Goal: Task Accomplishment & Management: Manage account settings

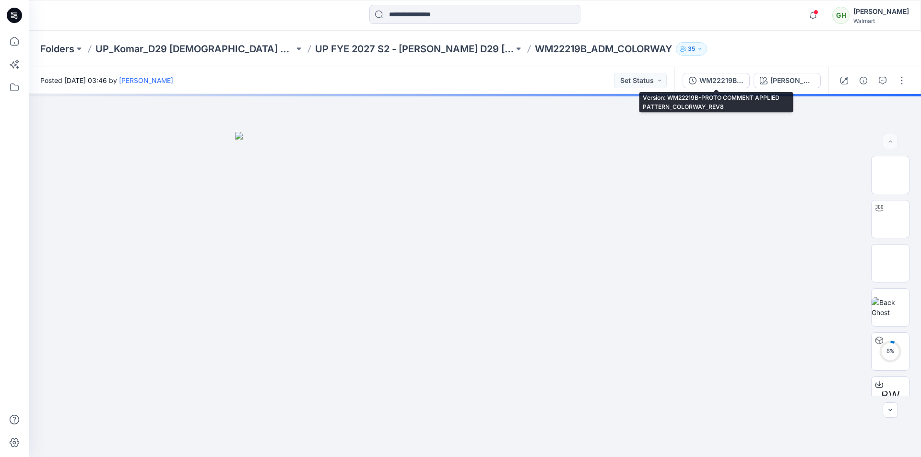
click at [721, 86] on button "WM22219B-PROTO COMMENT APPLIED PATTERN_COLORWAY_REV8" at bounding box center [715, 80] width 67 height 15
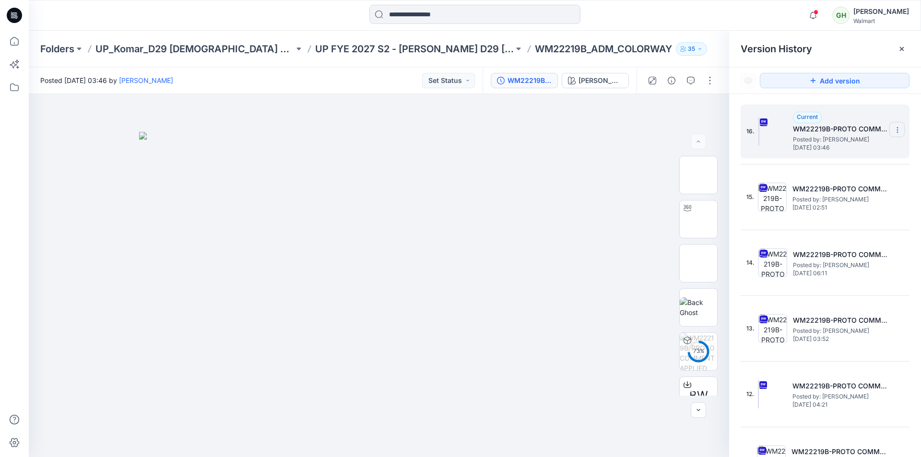
click at [895, 134] on icon at bounding box center [897, 130] width 8 height 8
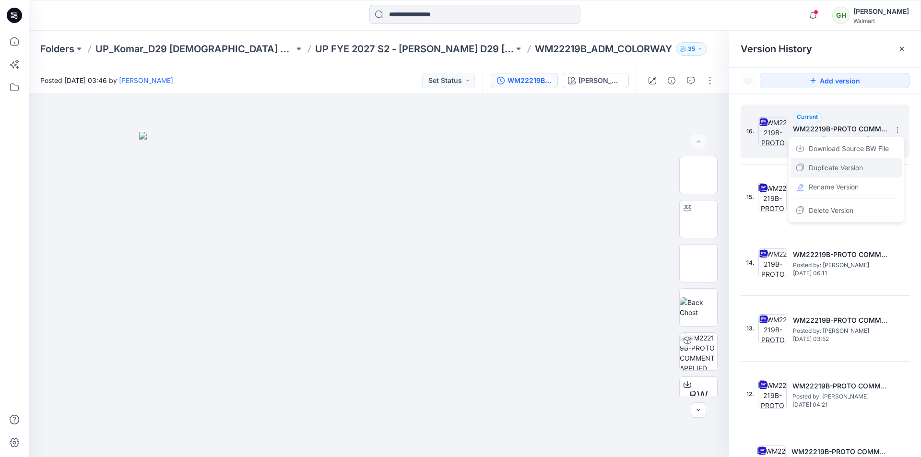
click at [864, 166] on div "Duplicate Version" at bounding box center [845, 167] width 111 height 19
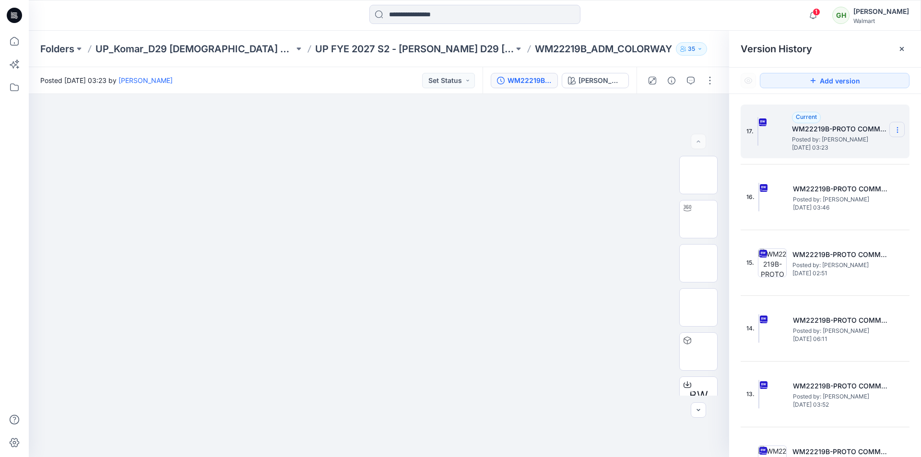
click at [893, 129] on icon at bounding box center [897, 130] width 8 height 8
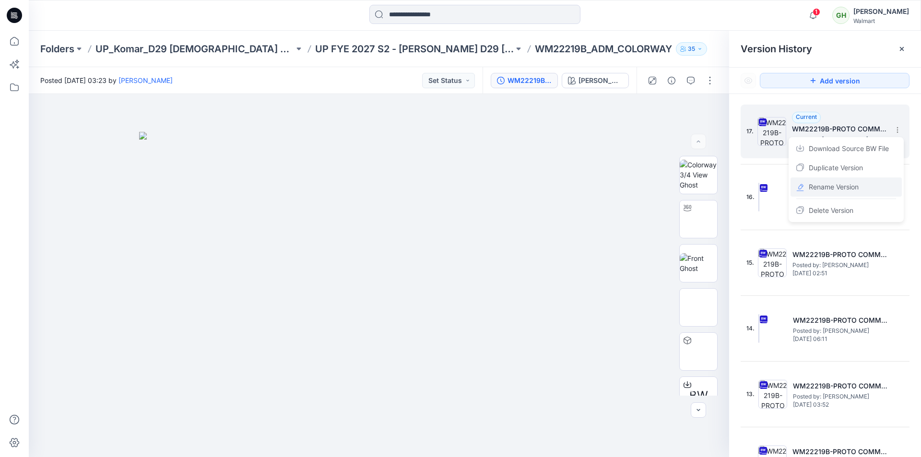
click at [854, 189] on span "Rename Version" at bounding box center [834, 187] width 50 height 12
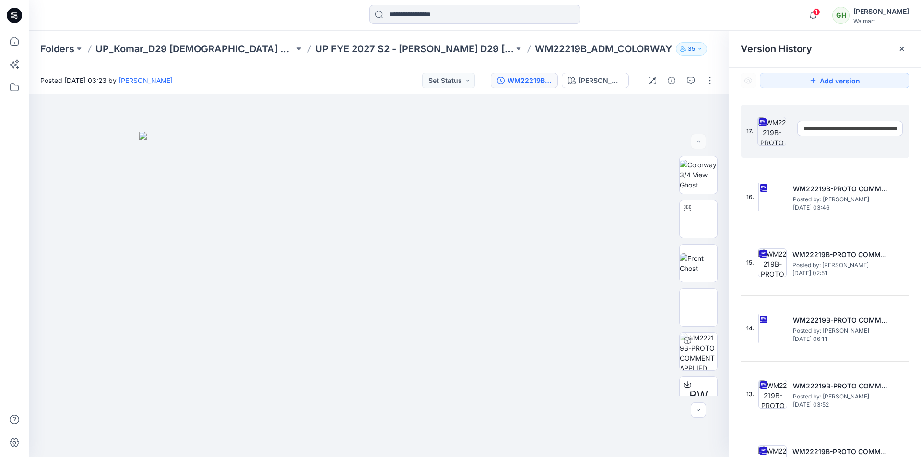
scroll to position [0, 96]
click at [893, 129] on input "**********" at bounding box center [850, 128] width 106 height 15
type input "**********"
click at [868, 59] on div "Version History" at bounding box center [825, 49] width 192 height 36
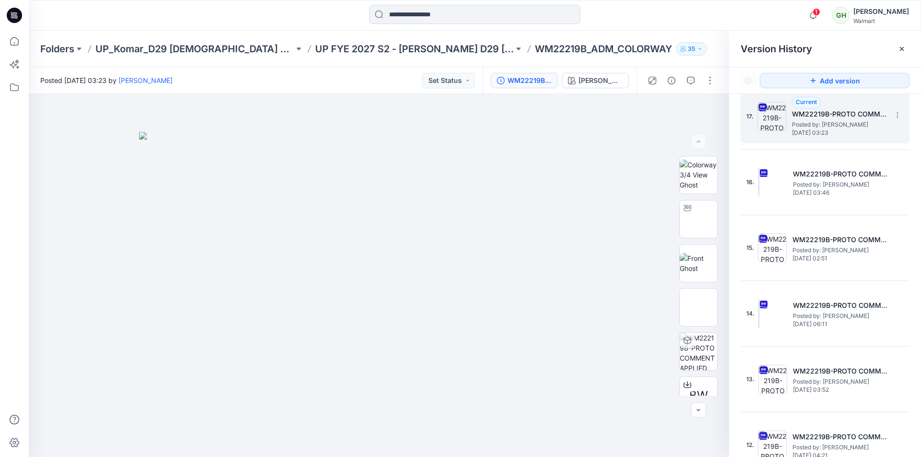
scroll to position [0, 0]
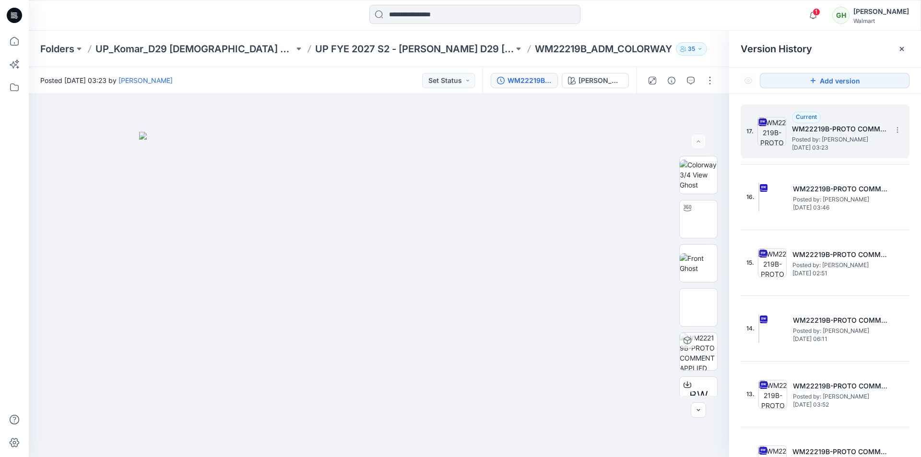
click at [861, 118] on div "Current WM22219B-PROTO COMMENT APPLIED PATTERN_COLORWAY_REV9 Posted by: Gayan H…" at bounding box center [840, 131] width 96 height 39
click at [712, 82] on button "button" at bounding box center [709, 80] width 15 height 15
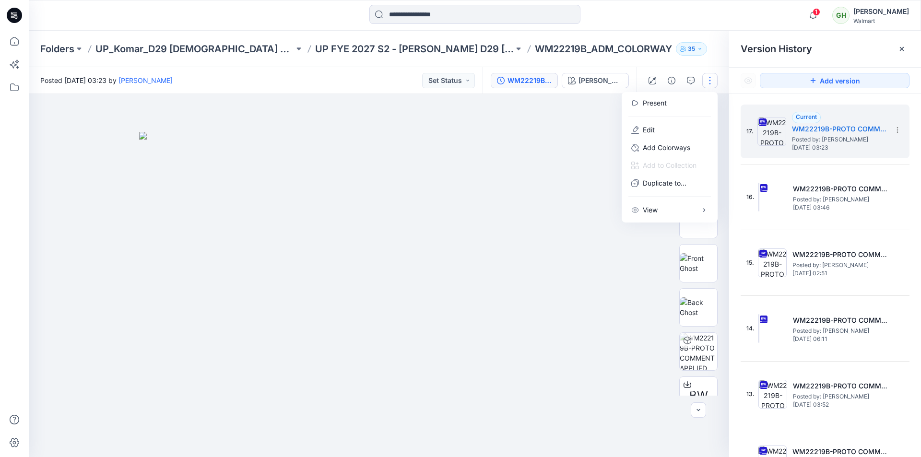
click at [683, 52] on div "Folders UP_Komar_D29 Ladies Sleep UP FYE 2027 S2 - Komar D29 Ladies Sleepwear W…" at bounding box center [437, 48] width 794 height 13
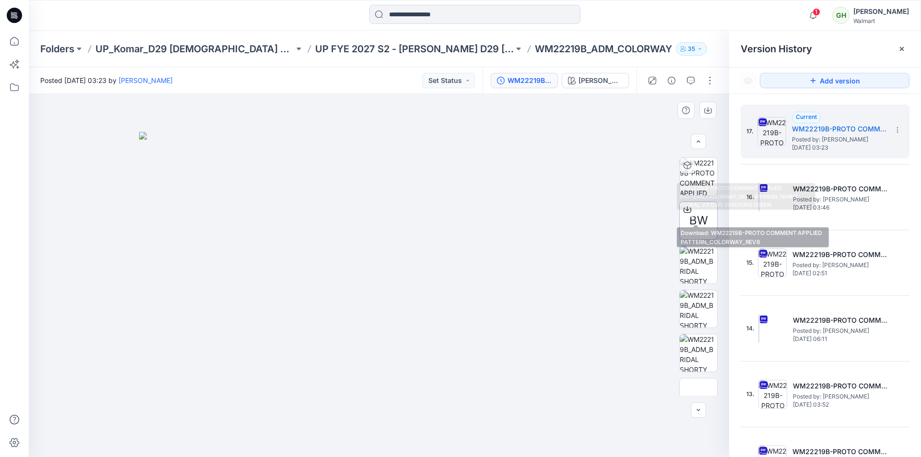
scroll to position [192, 0]
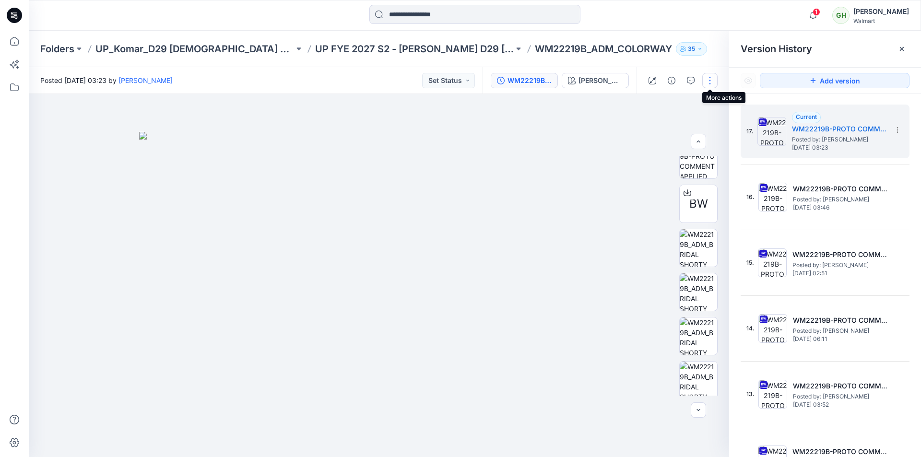
click at [713, 81] on button "button" at bounding box center [709, 80] width 15 height 15
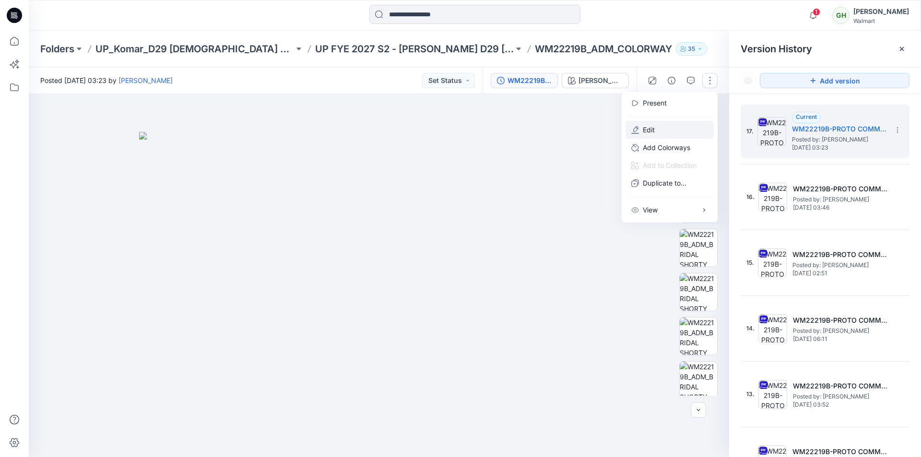
click at [657, 132] on button "Edit" at bounding box center [669, 130] width 88 height 18
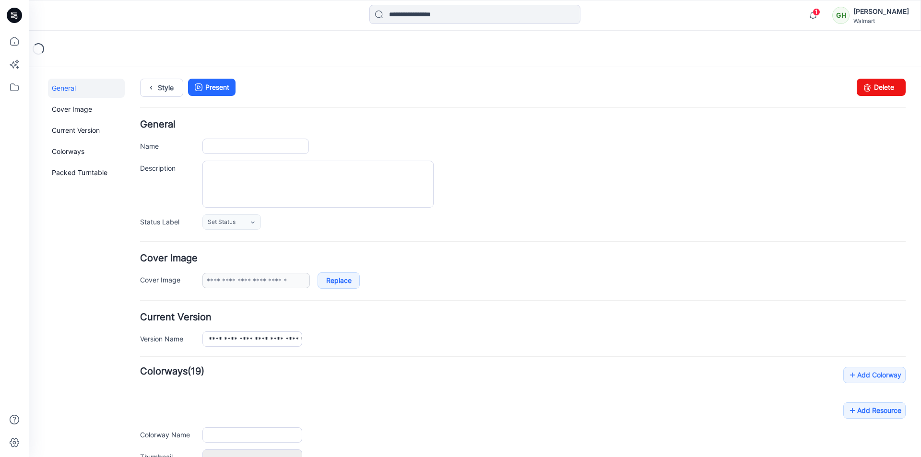
type input "**********"
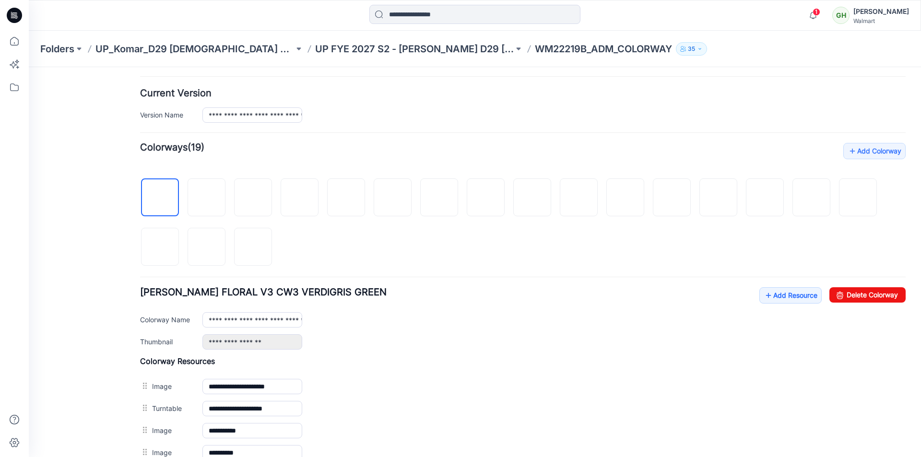
scroll to position [240, 0]
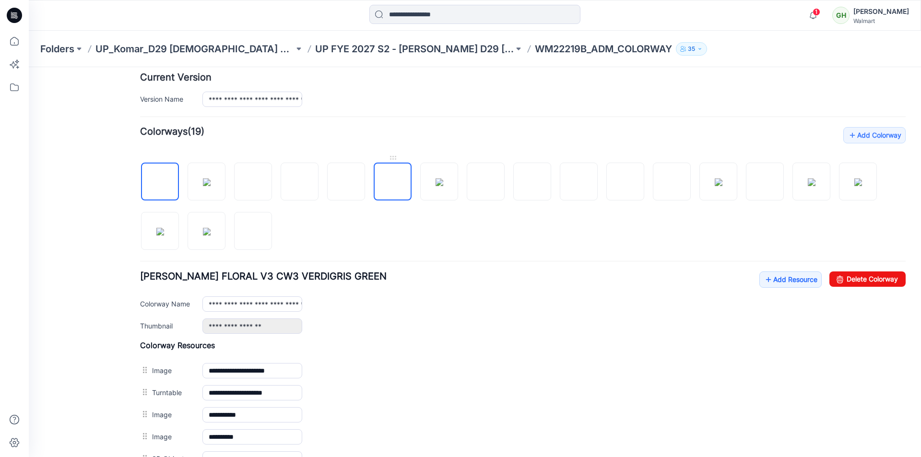
click at [393, 182] on img at bounding box center [393, 182] width 0 height 0
drag, startPoint x: 538, startPoint y: 132, endPoint x: 870, endPoint y: 280, distance: 363.7
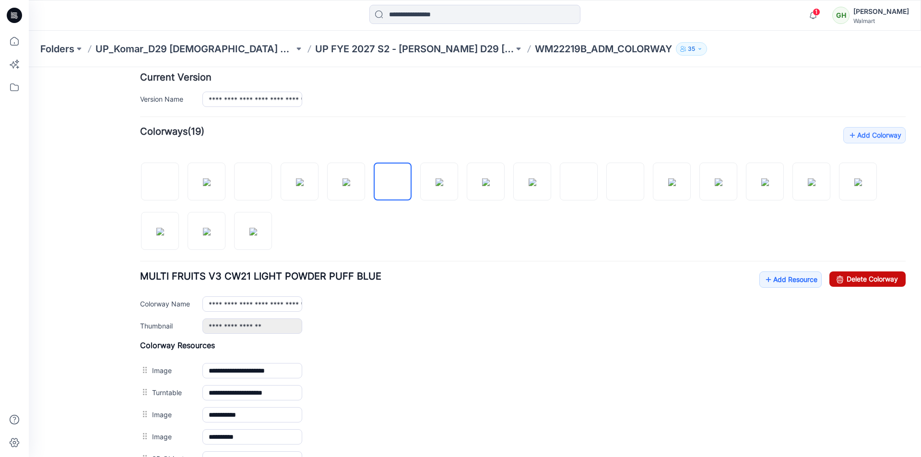
click at [870, 280] on link "Delete Colorway" at bounding box center [867, 278] width 76 height 15
type input "**********"
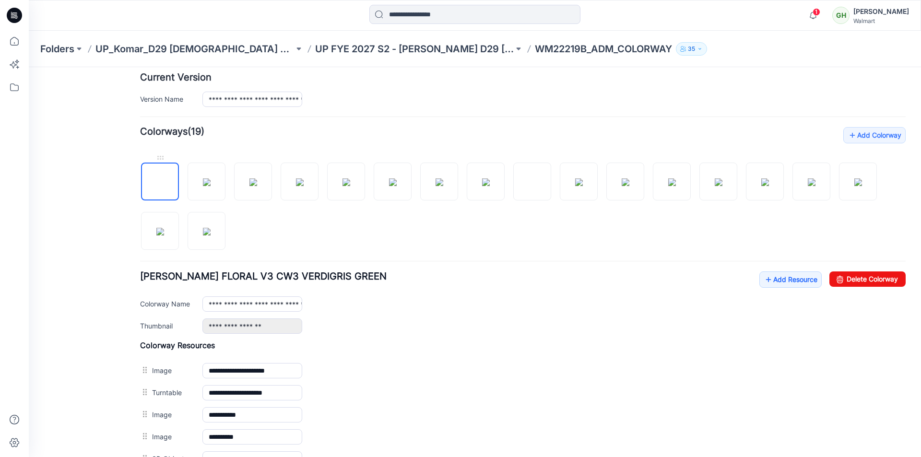
click at [160, 182] on img at bounding box center [160, 182] width 0 height 0
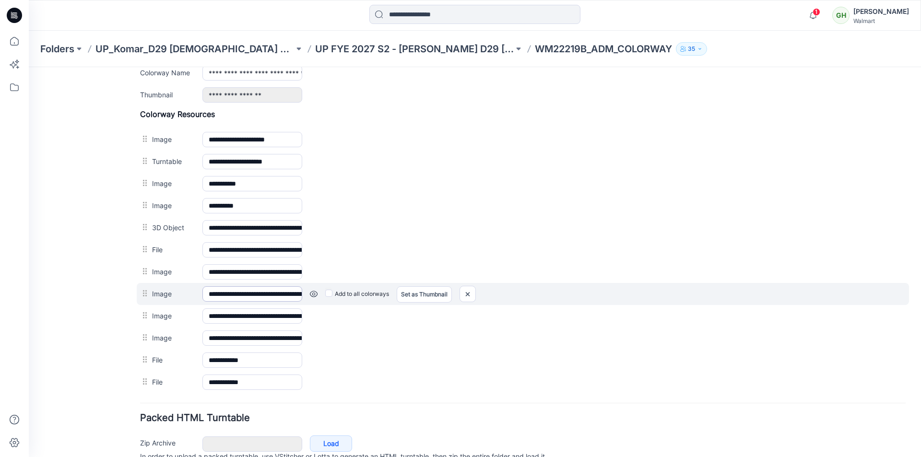
scroll to position [480, 0]
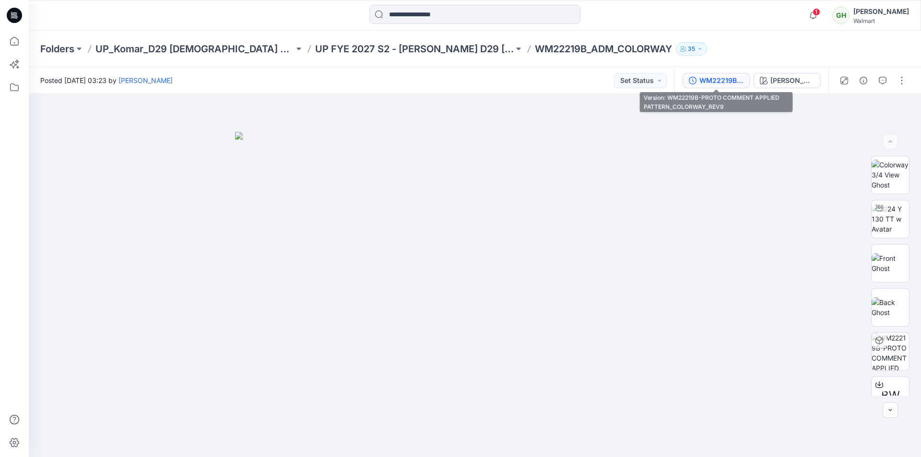
click at [720, 80] on div "WM22219B-PROTO COMMENT APPLIED PATTERN_COLORWAY_REV9" at bounding box center [721, 80] width 44 height 11
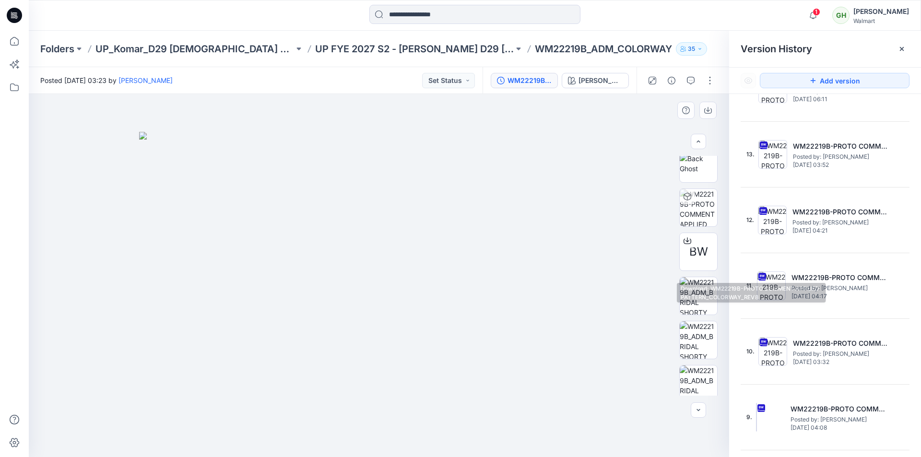
scroll to position [144, 0]
click at [712, 77] on button "button" at bounding box center [709, 80] width 15 height 15
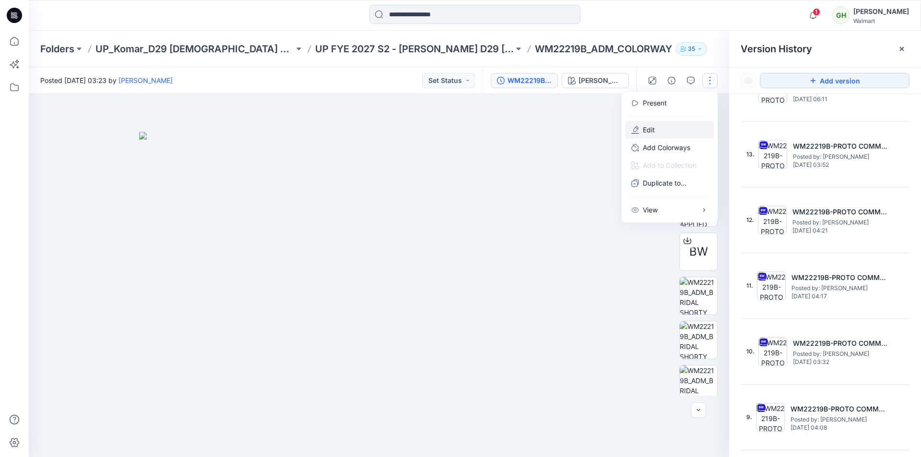
click at [654, 131] on p "Edit" at bounding box center [649, 130] width 12 height 10
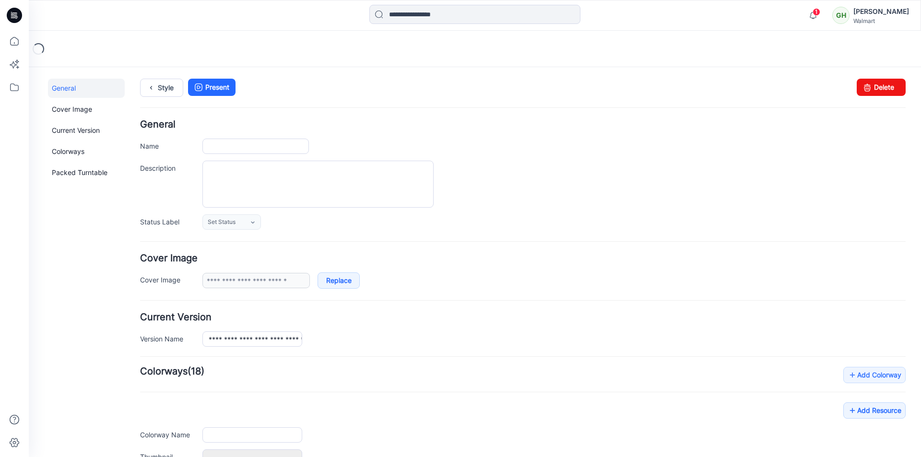
type input "**********"
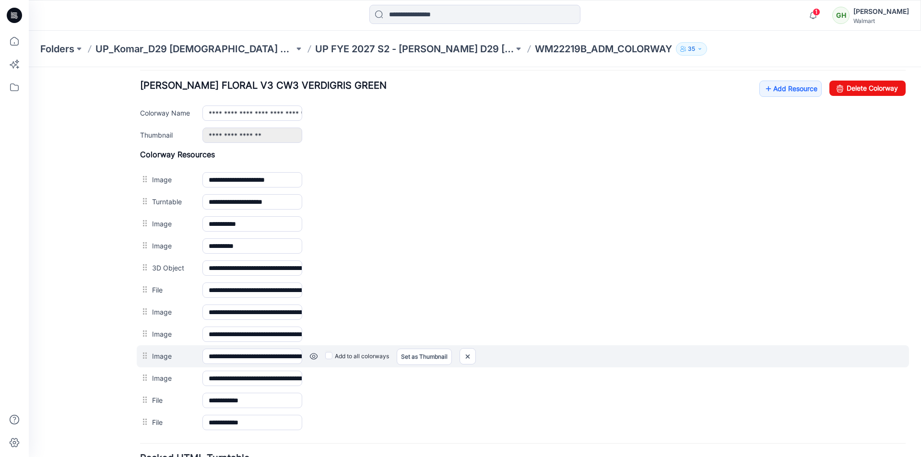
scroll to position [432, 0]
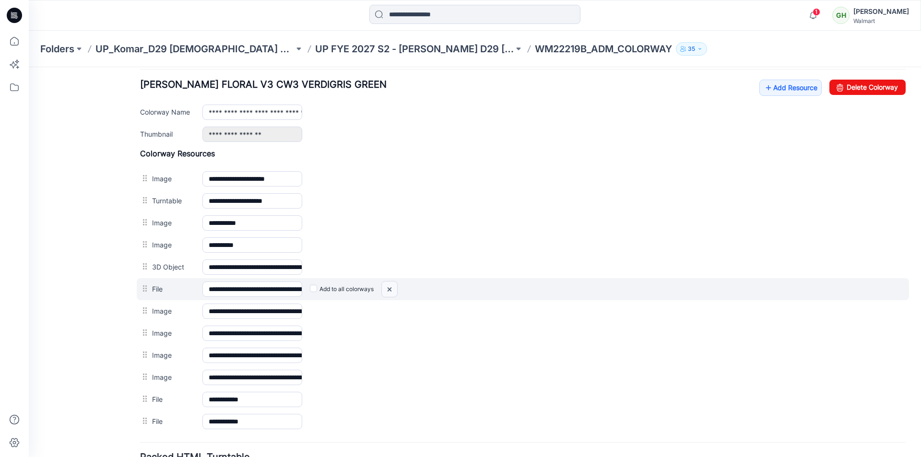
drag, startPoint x: 389, startPoint y: 289, endPoint x: 529, endPoint y: 123, distance: 216.7
click at [29, 67] on img at bounding box center [29, 67] width 0 height 0
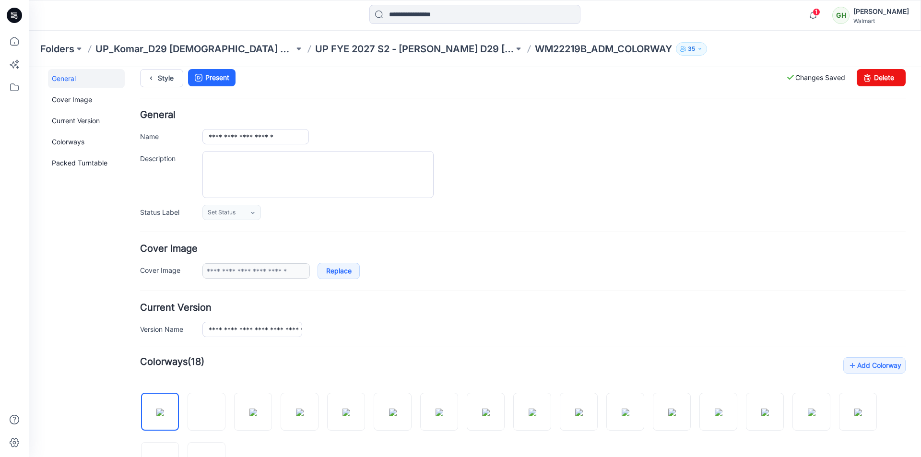
scroll to position [0, 0]
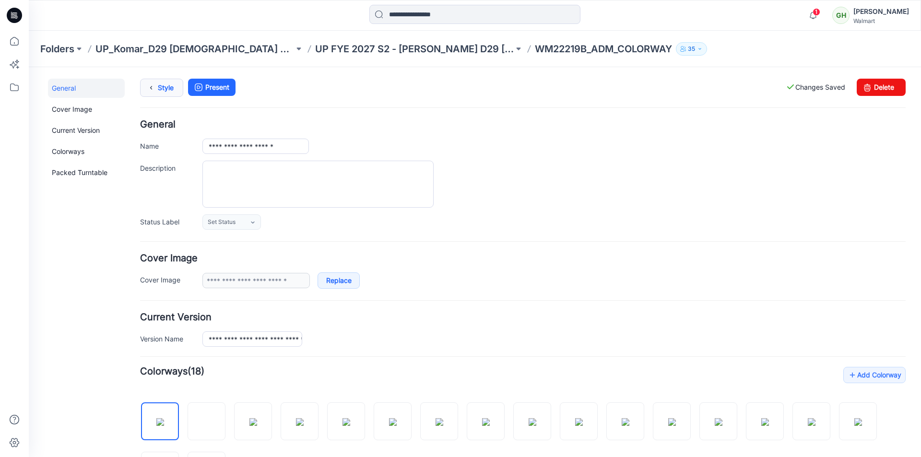
click at [162, 91] on link "Style" at bounding box center [161, 88] width 43 height 18
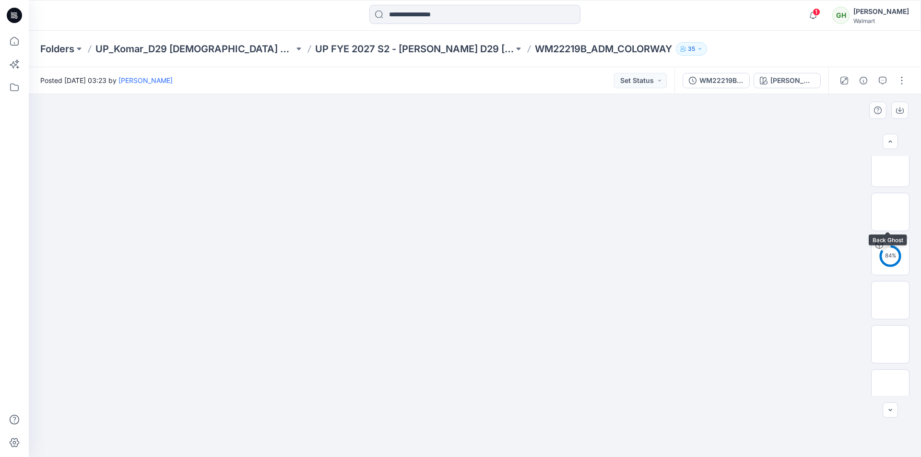
scroll to position [96, 0]
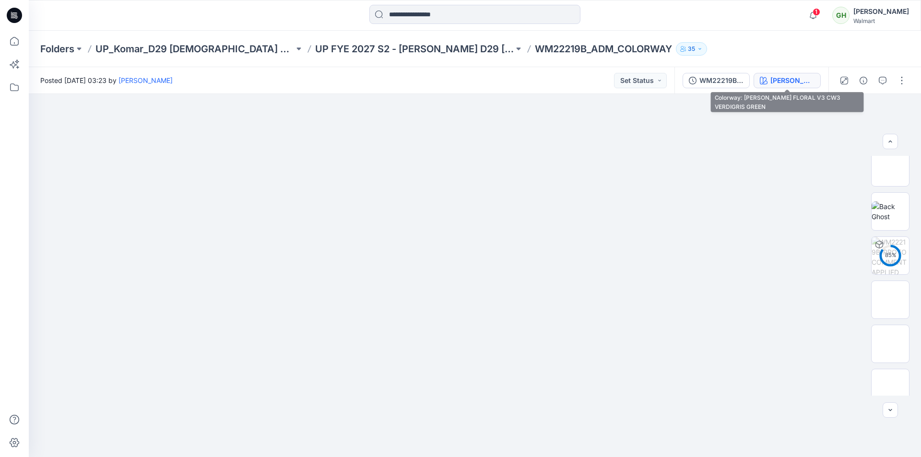
click at [780, 82] on div "[PERSON_NAME] FLORAL V3 CW3 VERDIGRIS GREEN" at bounding box center [792, 80] width 44 height 11
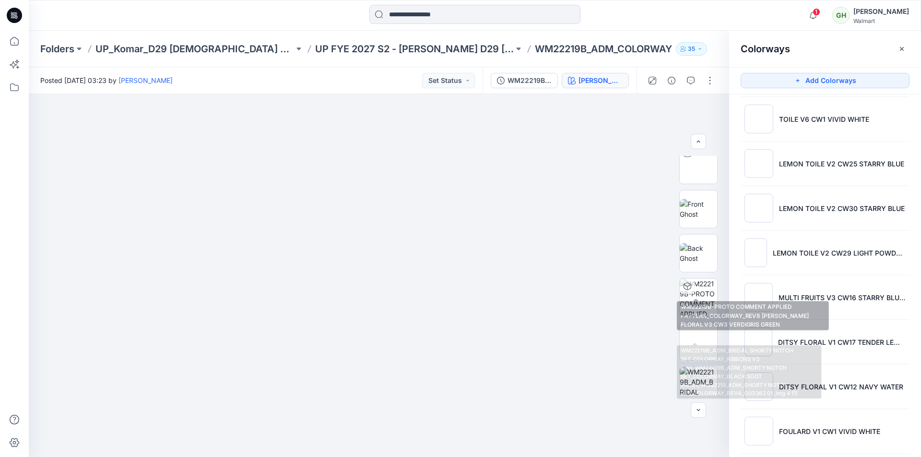
scroll to position [44, 0]
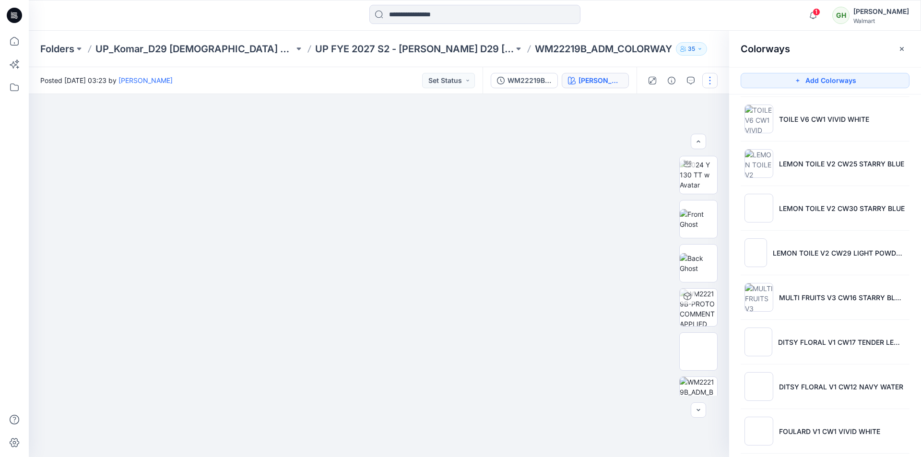
click at [711, 84] on button "button" at bounding box center [709, 80] width 15 height 15
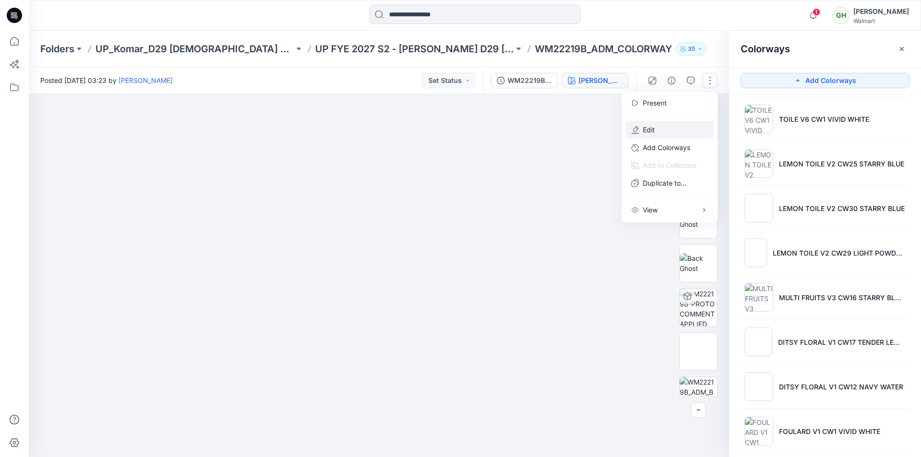
click at [658, 135] on button "Edit" at bounding box center [669, 130] width 88 height 18
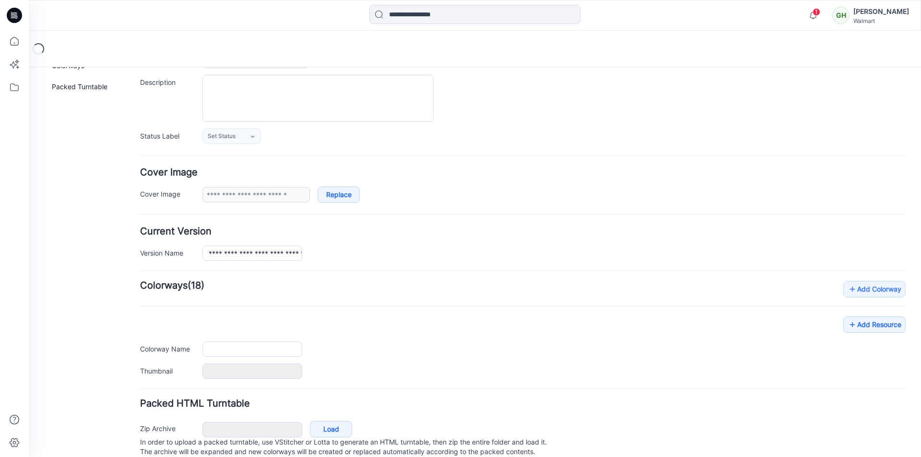
type input "**********"
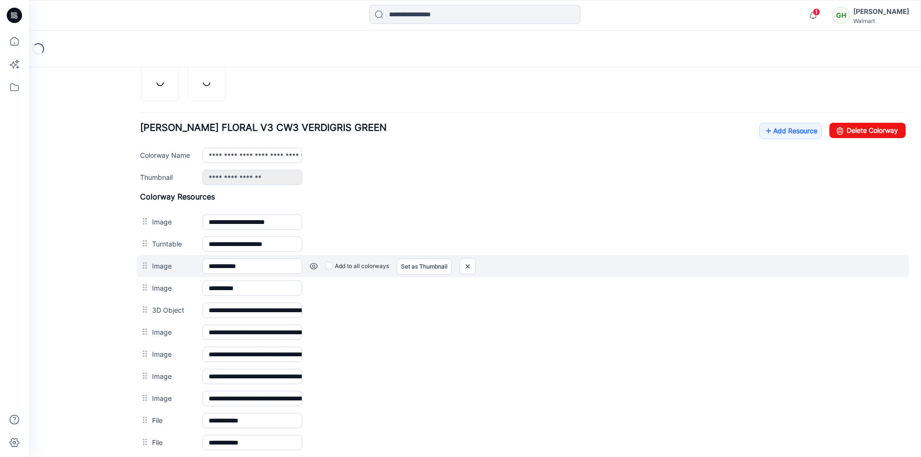
scroll to position [405, 0]
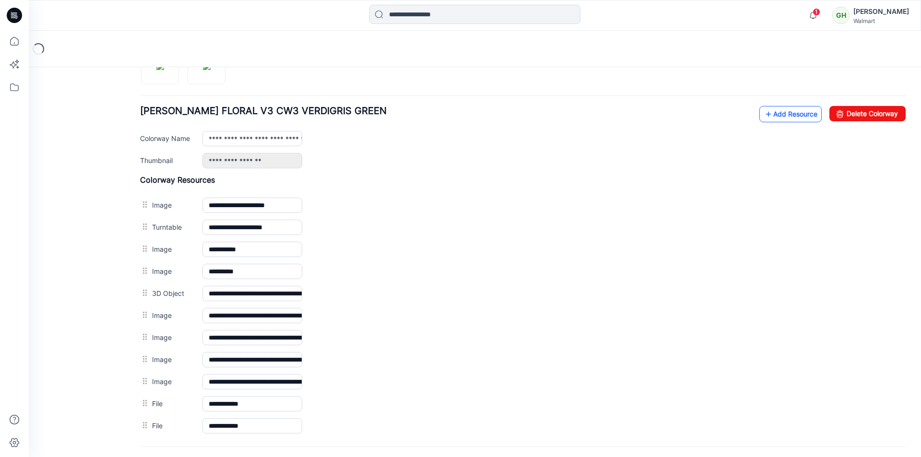
click at [777, 115] on link "Add Resource" at bounding box center [790, 114] width 62 height 16
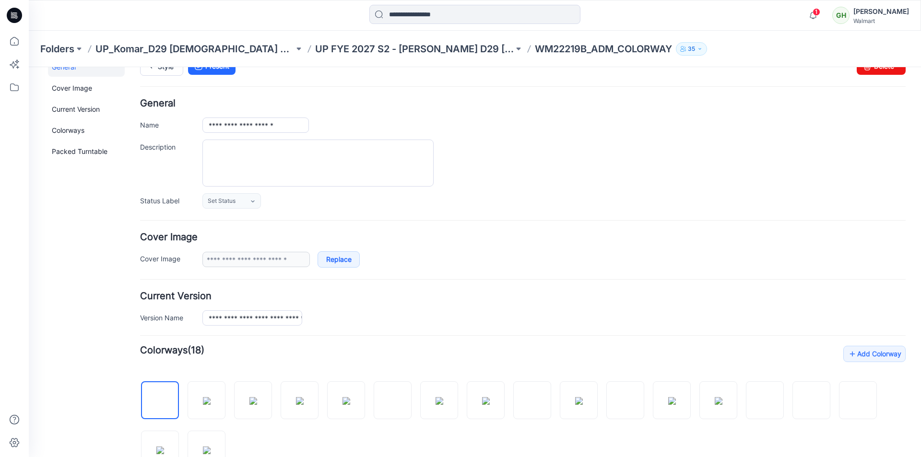
scroll to position [0, 0]
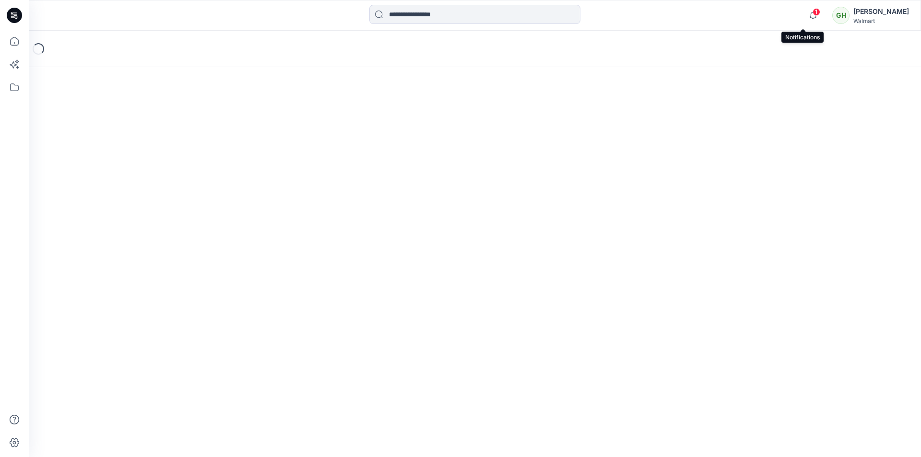
click at [804, 16] on icon "button" at bounding box center [813, 15] width 18 height 19
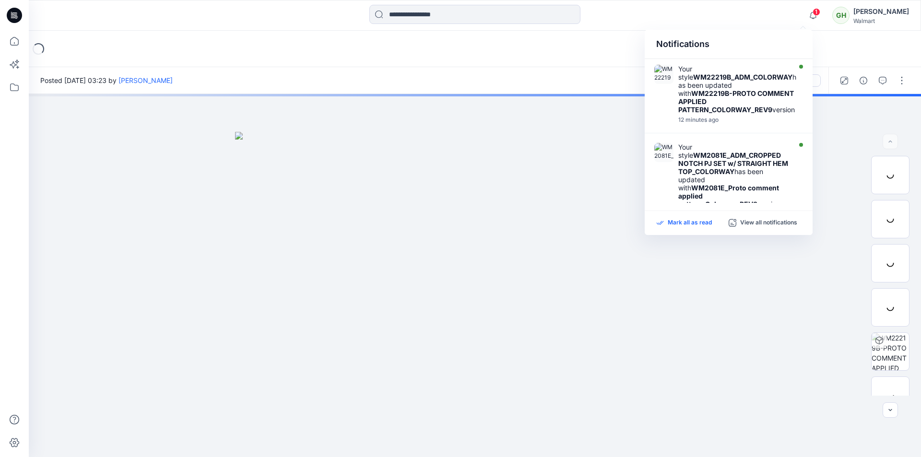
click at [677, 224] on p "Mark all as read" at bounding box center [690, 223] width 44 height 9
click at [471, 71] on div "Posted Tuesday, August 19, 2025 03:23 by Gayan Hettiarachchi Set Status" at bounding box center [387, 80] width 716 height 26
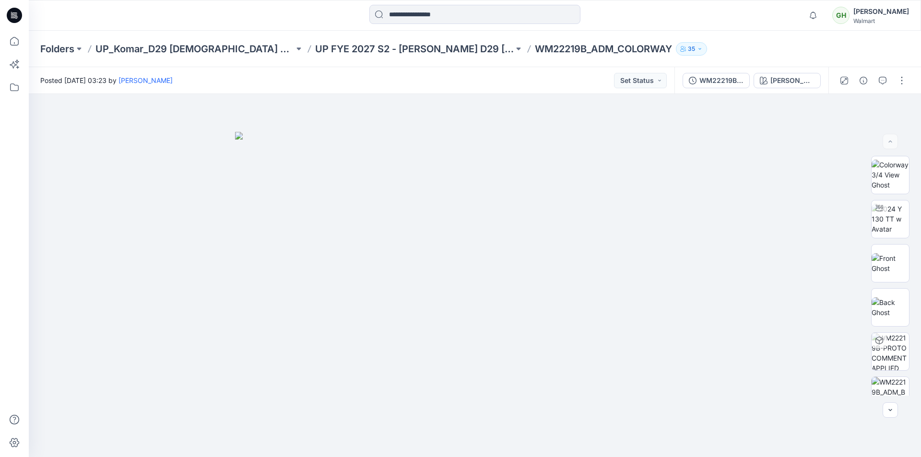
click at [295, 23] on div at bounding box center [475, 15] width 446 height 21
click at [298, 12] on div at bounding box center [475, 15] width 446 height 21
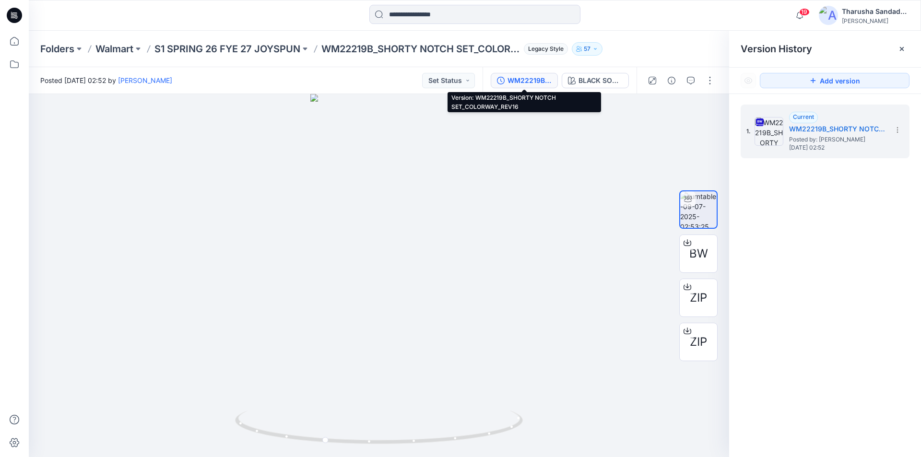
drag, startPoint x: 641, startPoint y: 26, endPoint x: 788, endPoint y: 11, distance: 147.5
click at [651, 26] on div "19 Notifications Sanjeewa Dankoluwage shared GKL_TL_0063_WP+GKL_BS_0007_WP_REV1…" at bounding box center [475, 15] width 892 height 31
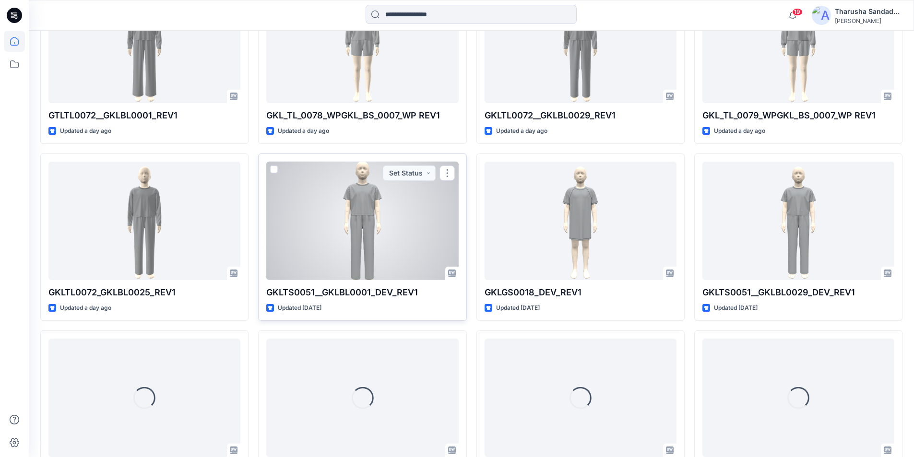
scroll to position [1117, 0]
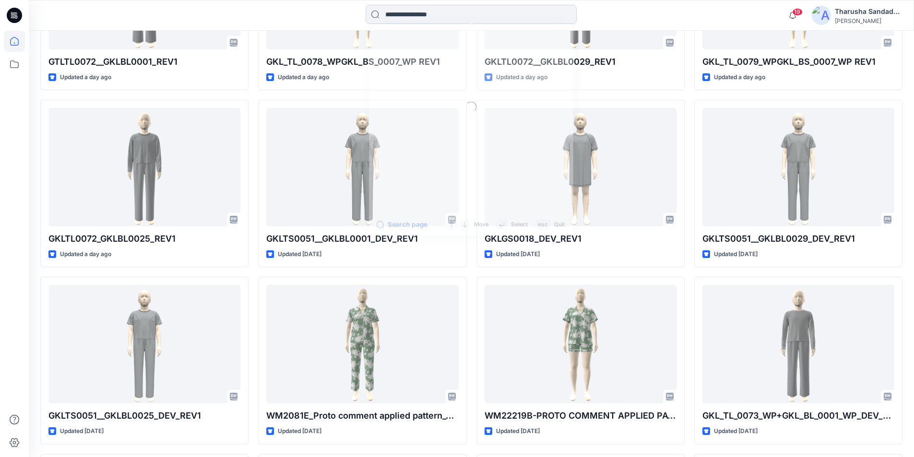
click at [395, 10] on input at bounding box center [470, 14] width 211 height 19
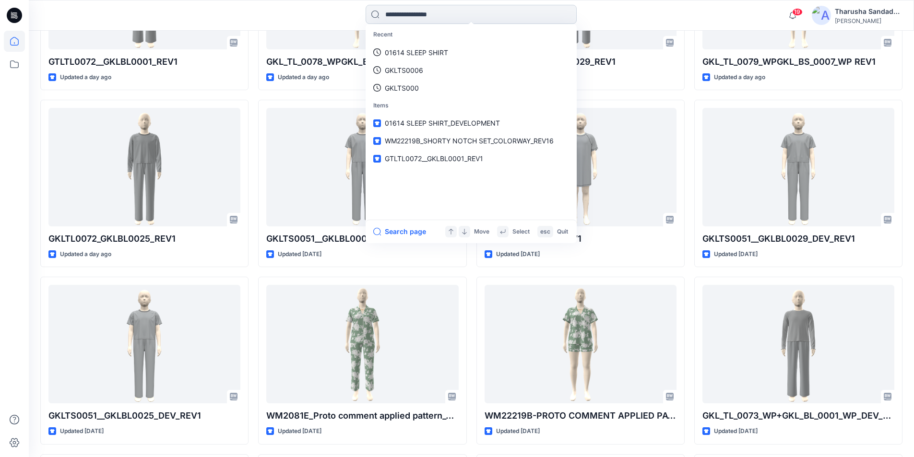
paste input "**********"
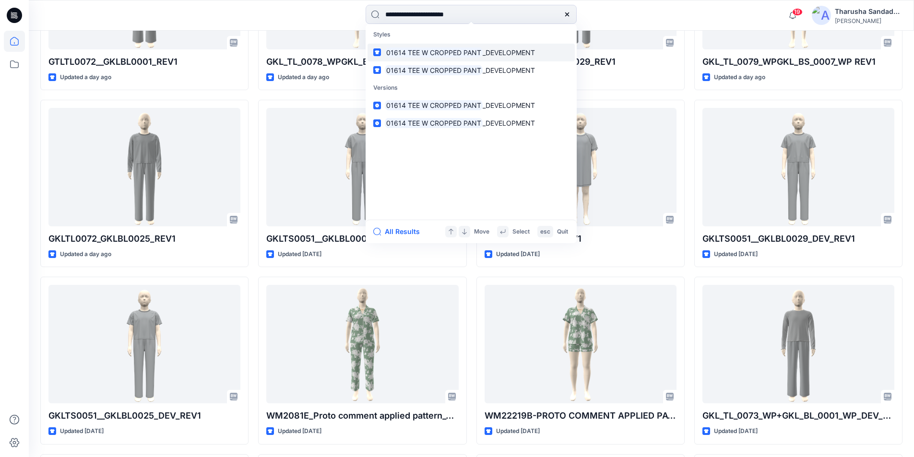
type input "**********"
click at [425, 51] on mark "01614 TEE W CROPPED PANT" at bounding box center [434, 52] width 98 height 11
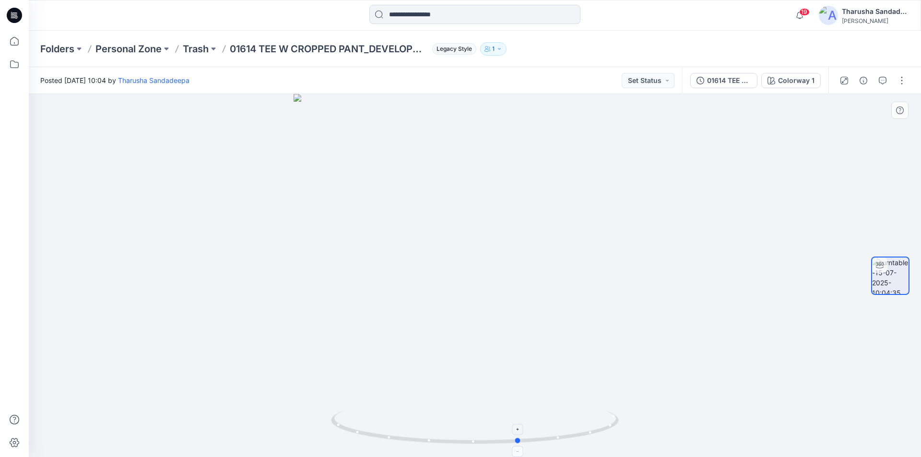
drag, startPoint x: 498, startPoint y: 446, endPoint x: 586, endPoint y: 432, distance: 89.5
click at [586, 432] on icon at bounding box center [476, 428] width 290 height 36
click at [884, 80] on icon "button" at bounding box center [883, 81] width 8 height 8
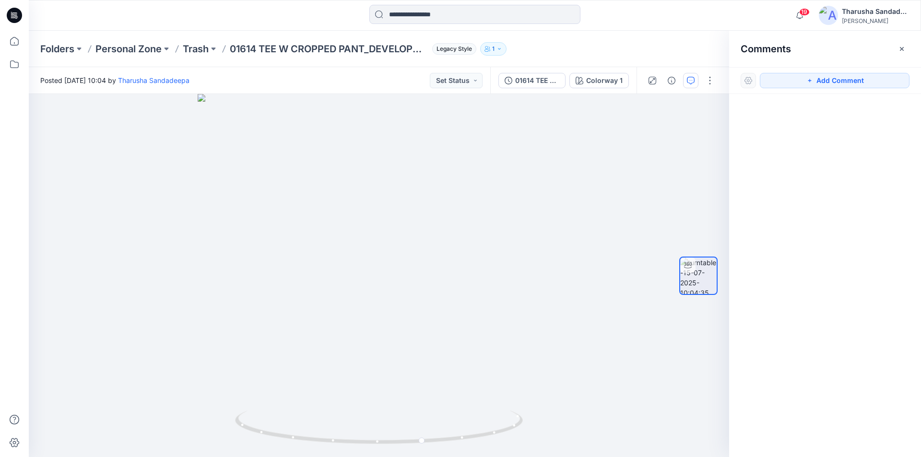
click at [20, 16] on icon at bounding box center [14, 15] width 15 height 15
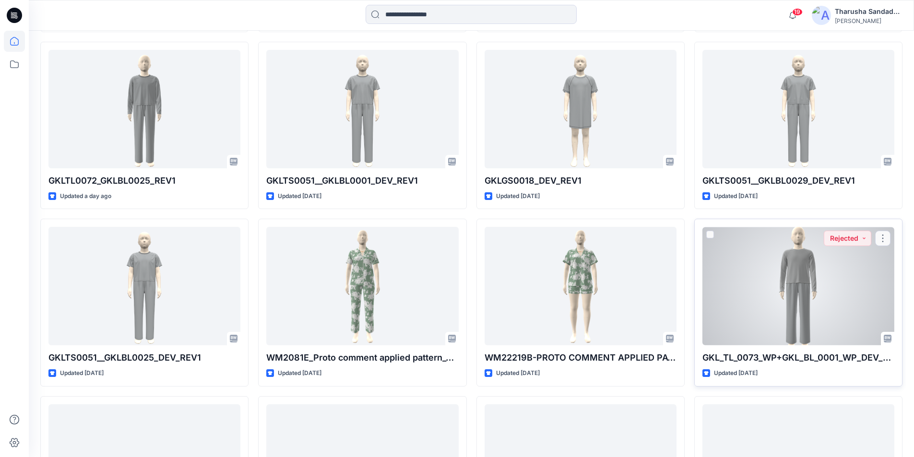
scroll to position [1199, 0]
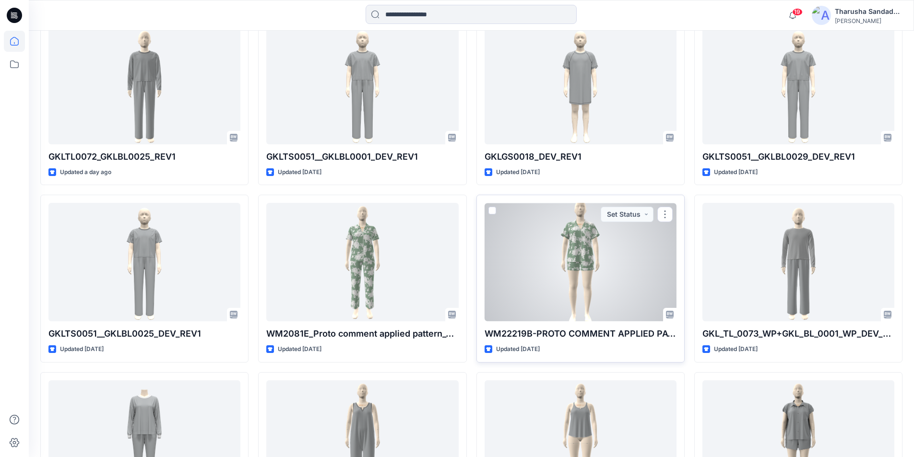
click at [593, 266] on div at bounding box center [580, 262] width 192 height 118
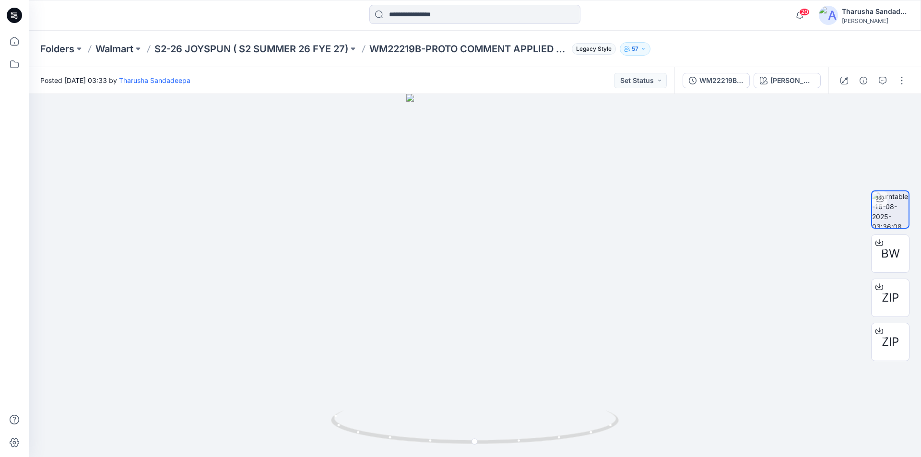
click at [24, 16] on div at bounding box center [14, 15] width 31 height 31
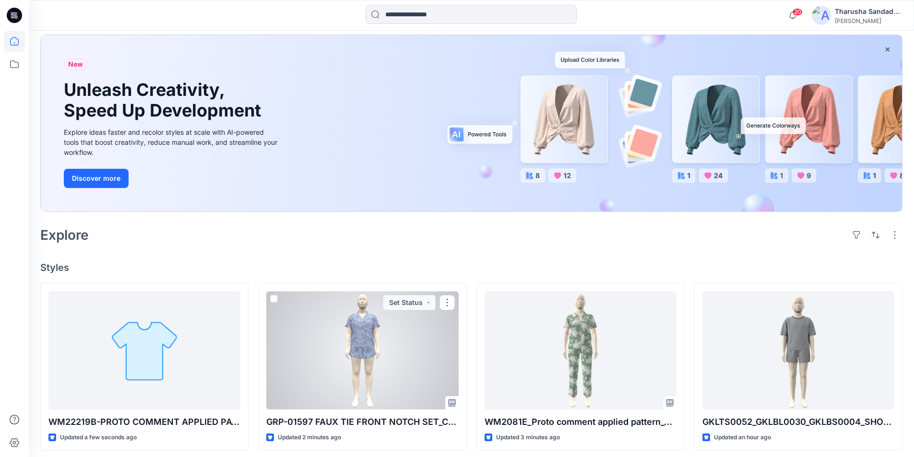
scroll to position [48, 0]
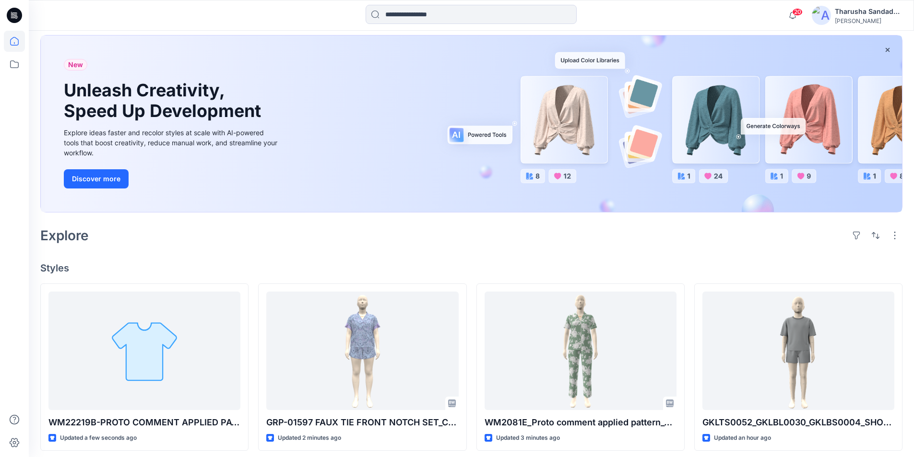
click at [233, 233] on div "Explore" at bounding box center [471, 235] width 862 height 23
click at [809, 231] on div "Explore" at bounding box center [471, 235] width 862 height 23
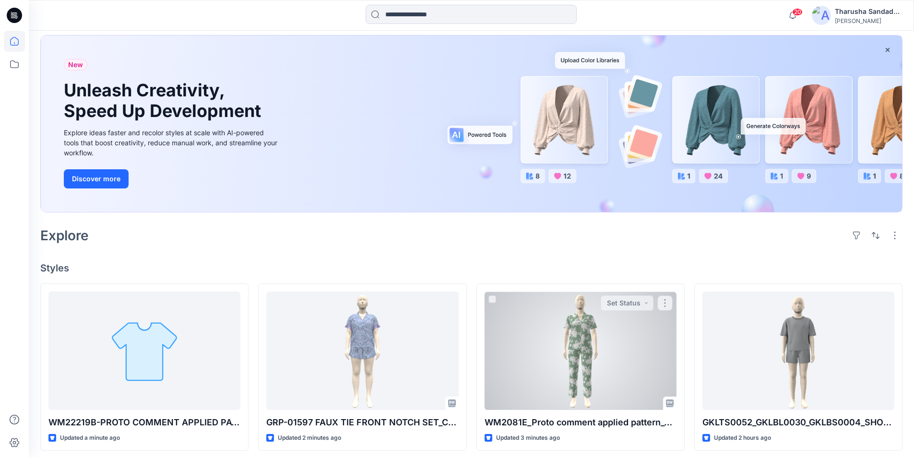
click at [576, 267] on h4 "Styles" at bounding box center [471, 268] width 862 height 12
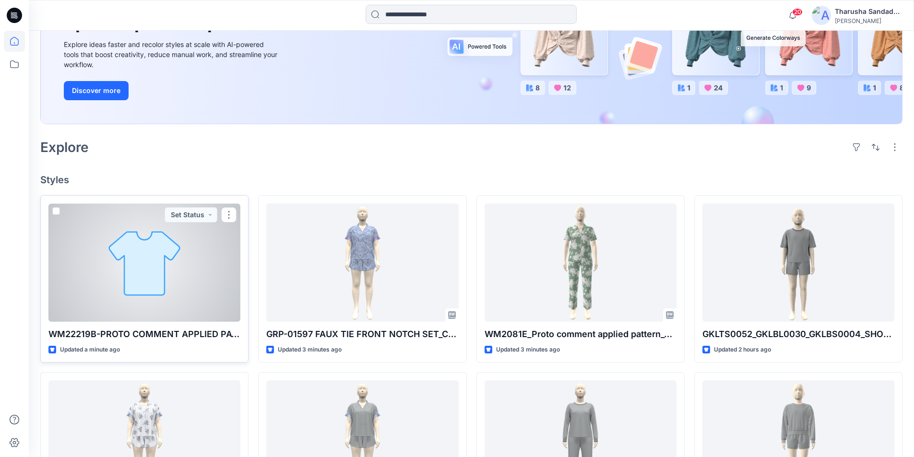
scroll to position [144, 0]
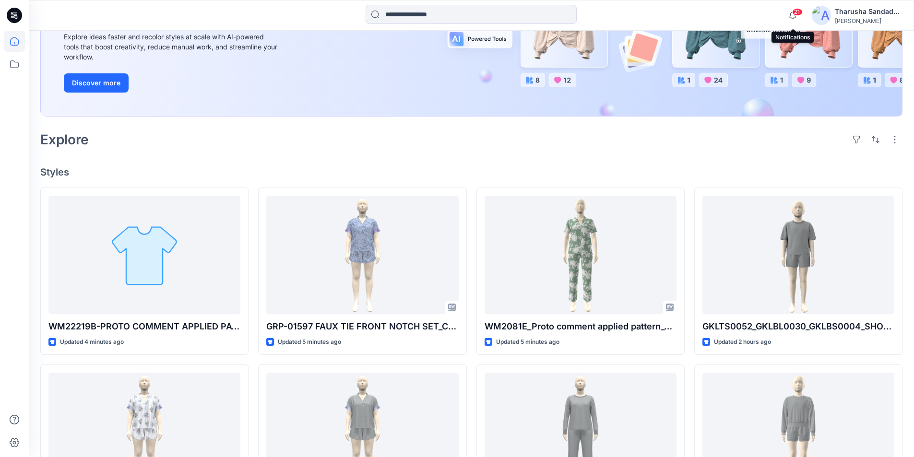
click at [794, 13] on span "21" at bounding box center [797, 12] width 11 height 8
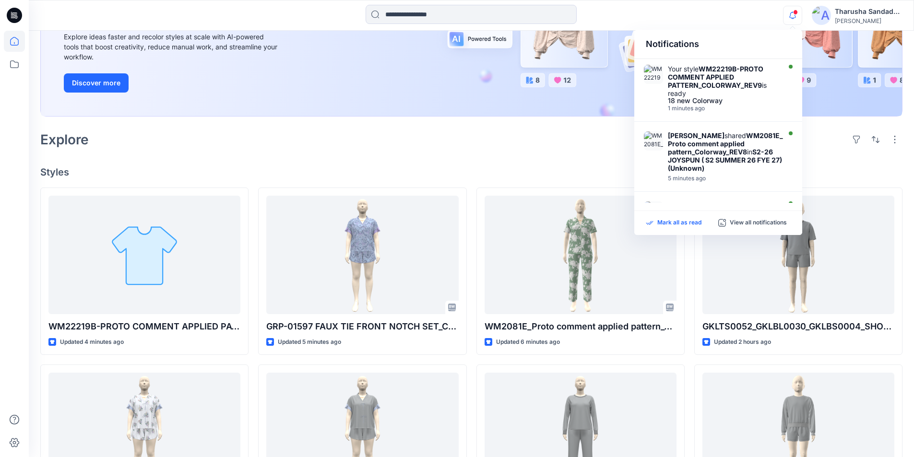
click at [687, 223] on p "Mark all as read" at bounding box center [679, 223] width 44 height 9
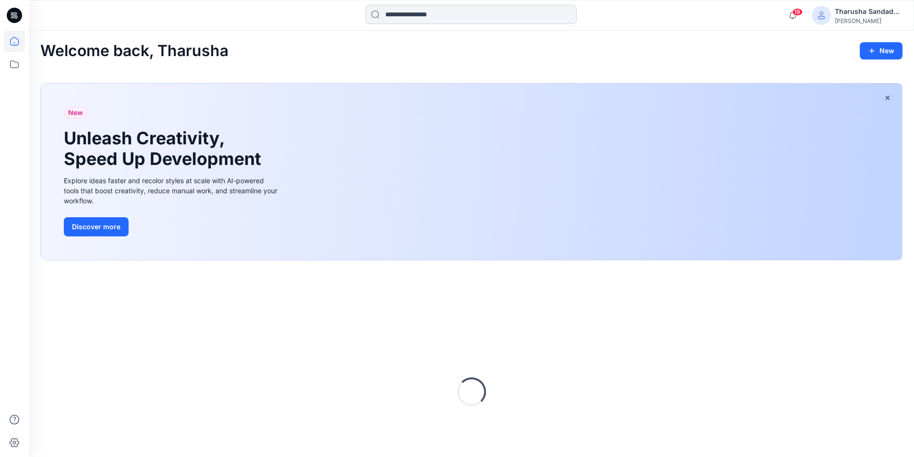
click at [408, 15] on input at bounding box center [470, 14] width 211 height 19
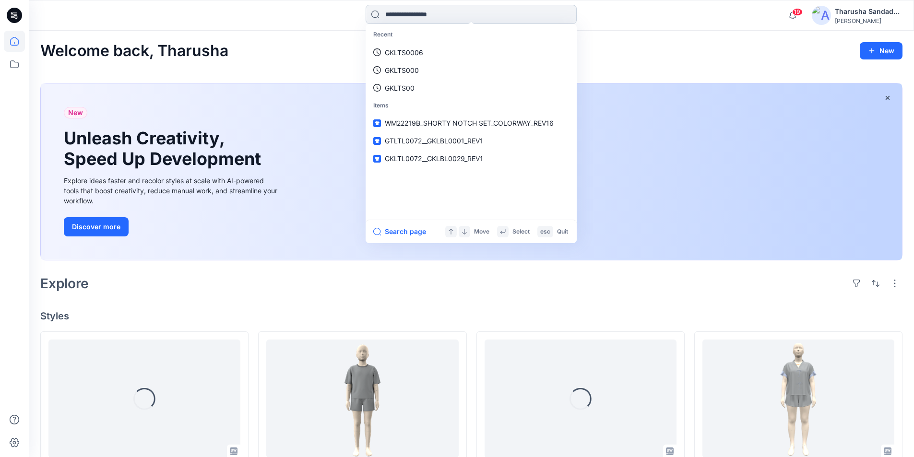
paste input "**********"
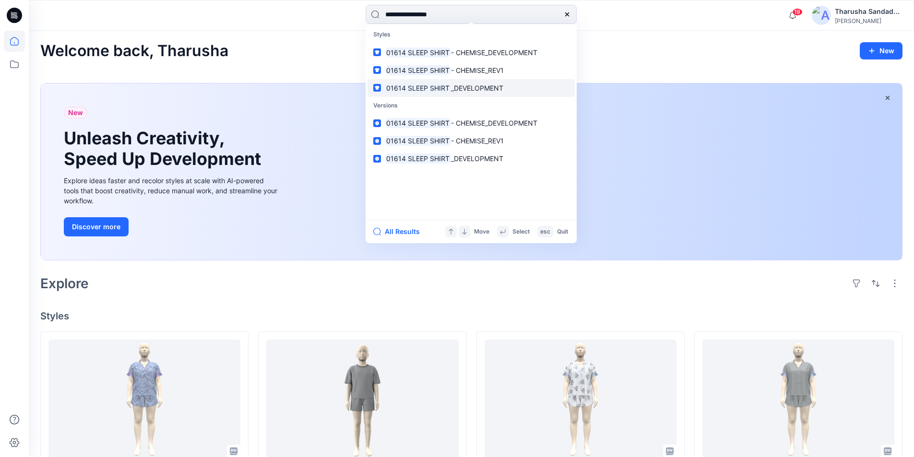
type input "**********"
click at [425, 89] on mark "01614 SLEEP SHIRT" at bounding box center [418, 87] width 66 height 11
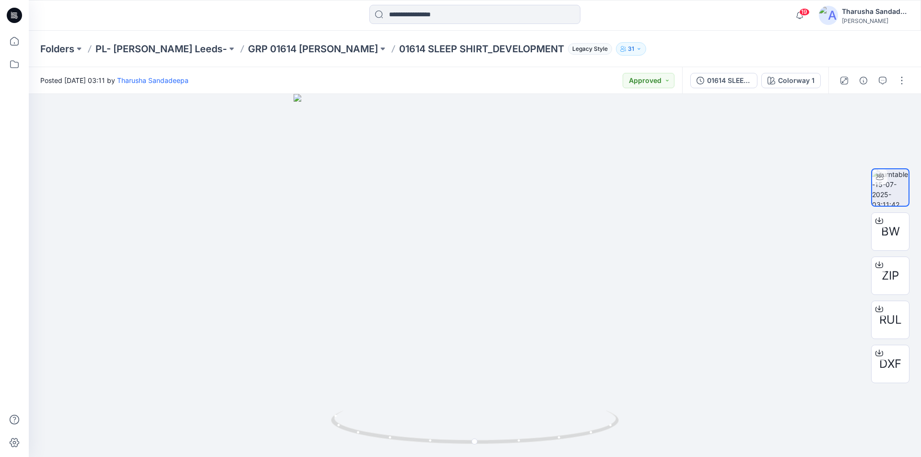
drag, startPoint x: 728, startPoint y: 23, endPoint x: 494, endPoint y: 61, distance: 236.7
click at [727, 23] on div "19 Notifications Chamara A shared GRP-01597 FAUX TIE FRONT NOTCH SET_COLORWAY_R…" at bounding box center [474, 15] width 891 height 21
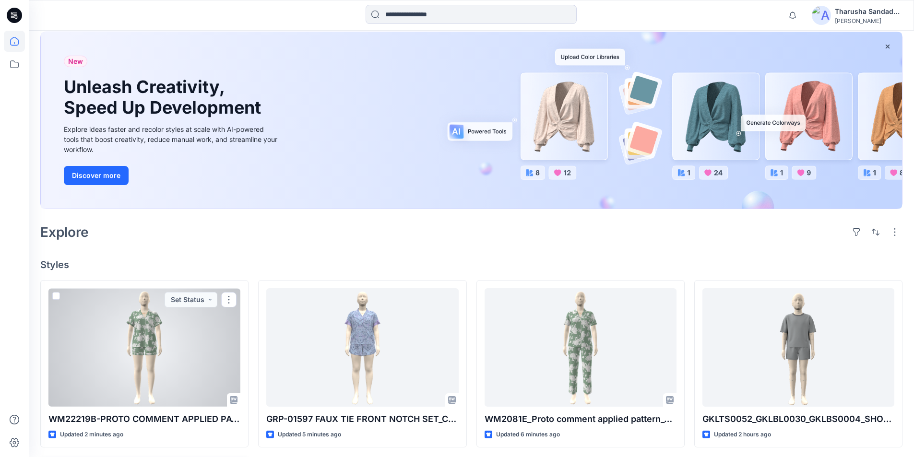
scroll to position [240, 0]
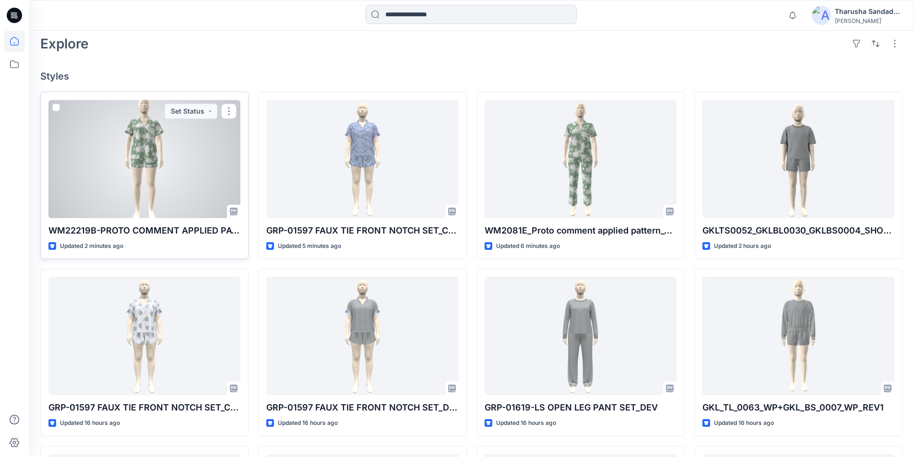
click at [156, 159] on div at bounding box center [144, 159] width 192 height 118
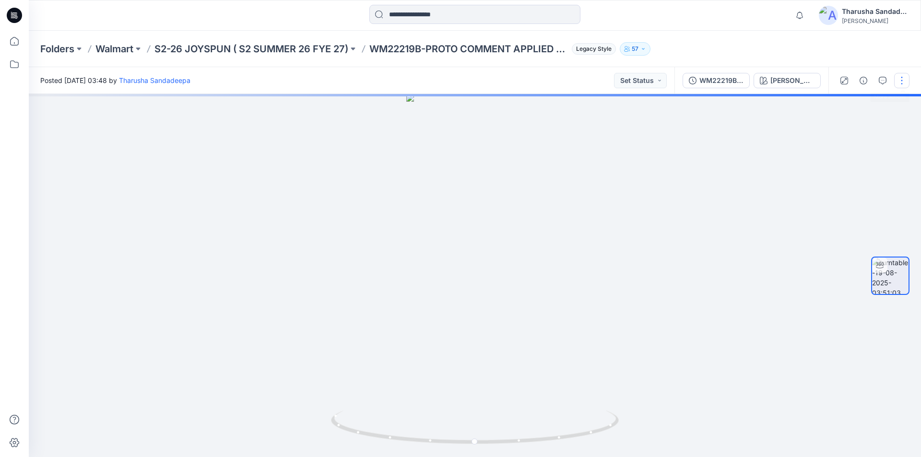
click at [900, 85] on button "button" at bounding box center [901, 80] width 15 height 15
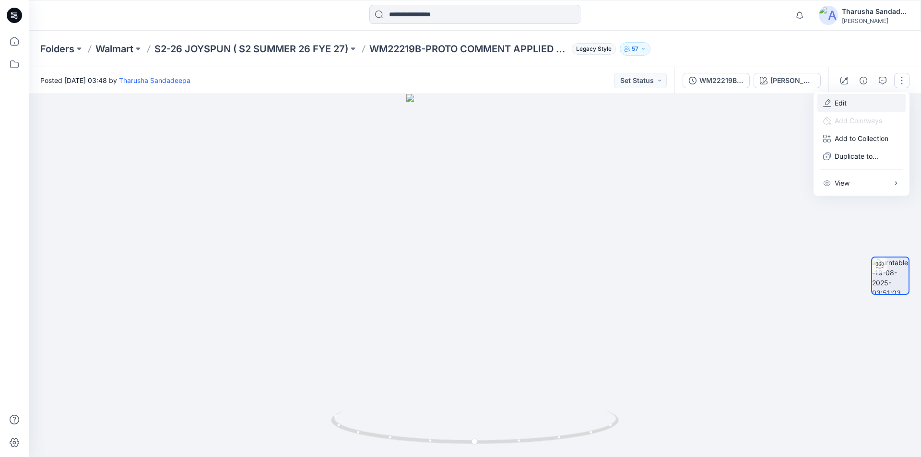
click at [867, 107] on button "Edit" at bounding box center [861, 103] width 88 height 18
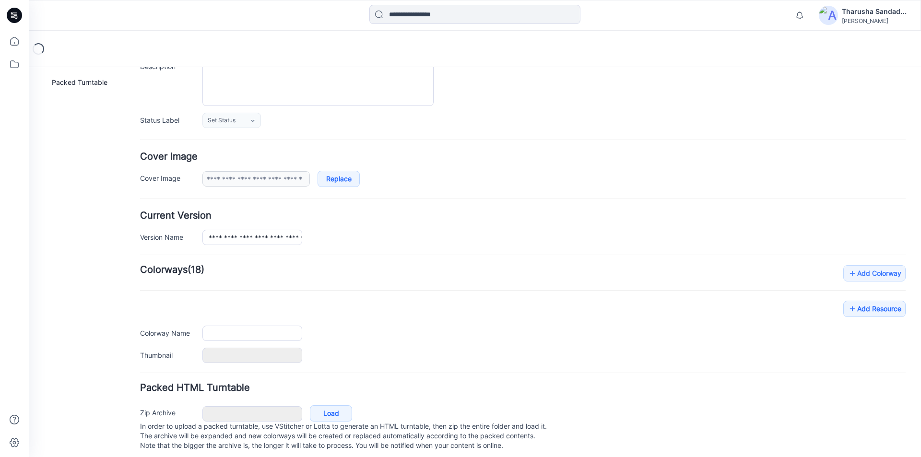
type input "**********"
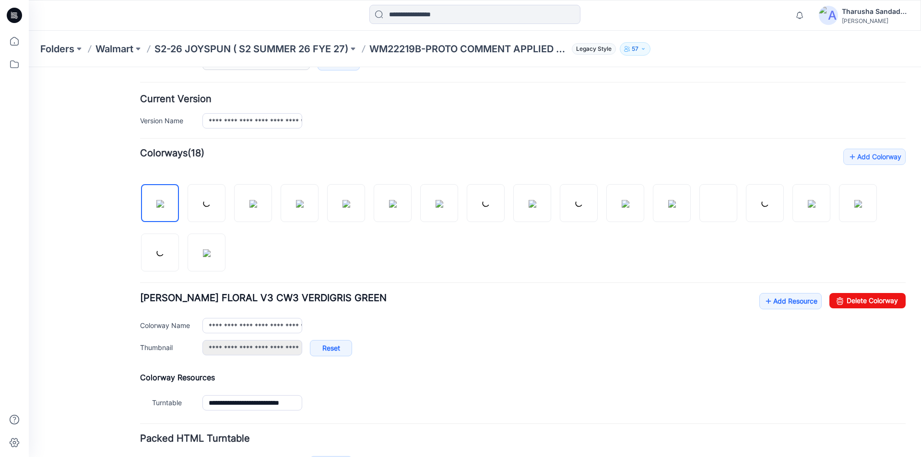
scroll to position [285, 0]
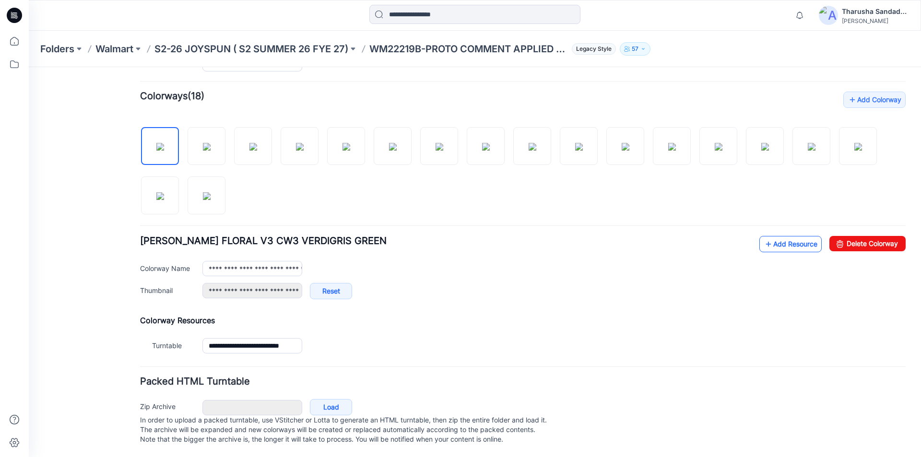
click at [784, 236] on link "Add Resource" at bounding box center [790, 244] width 62 height 16
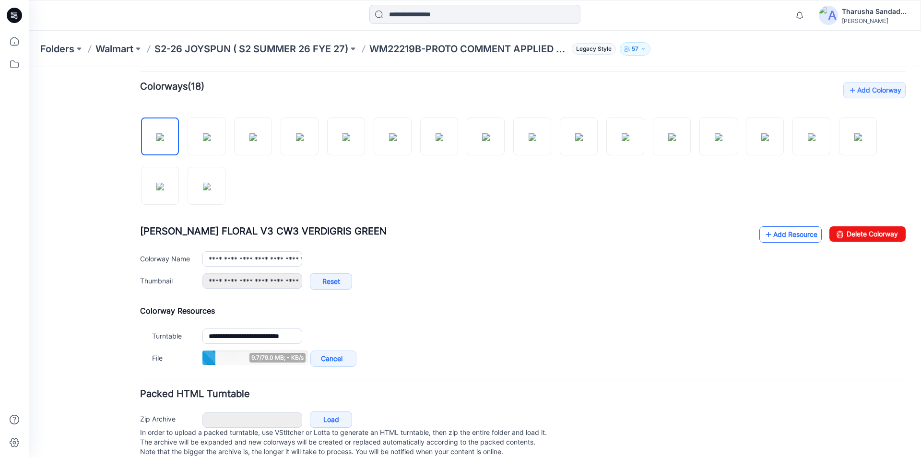
click at [781, 227] on link "Add Resource" at bounding box center [790, 234] width 62 height 16
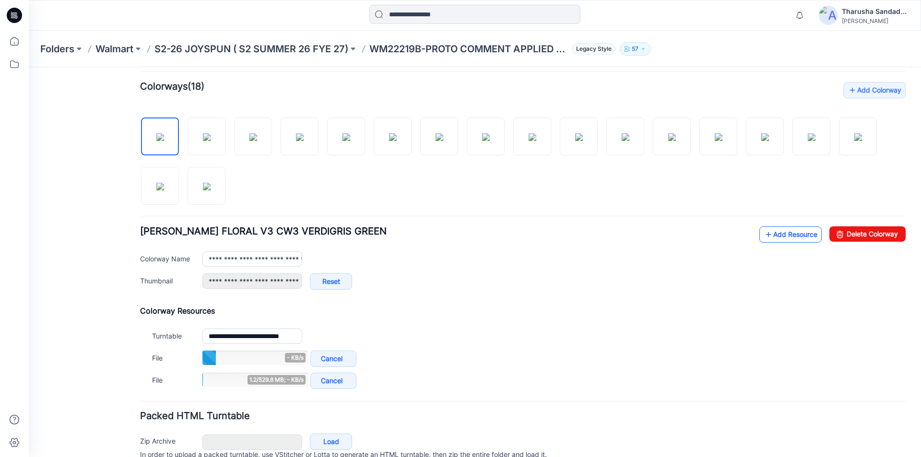
click at [786, 235] on link "Add Resource" at bounding box center [790, 234] width 62 height 16
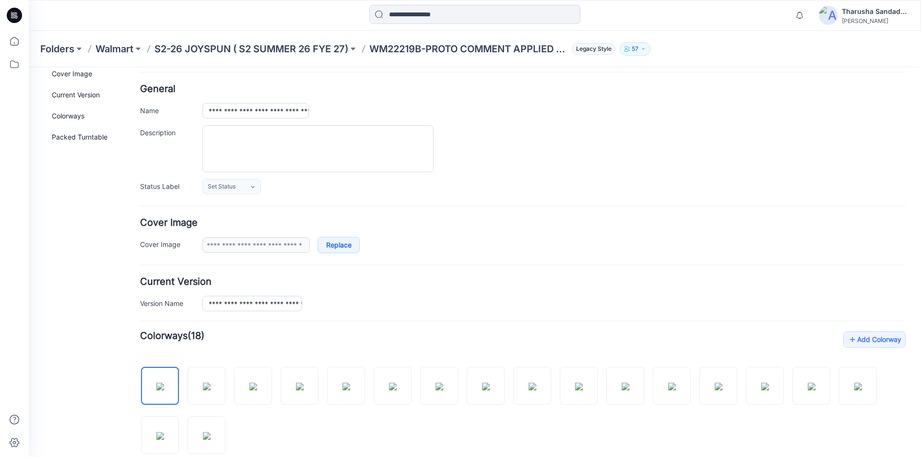
scroll to position [0, 0]
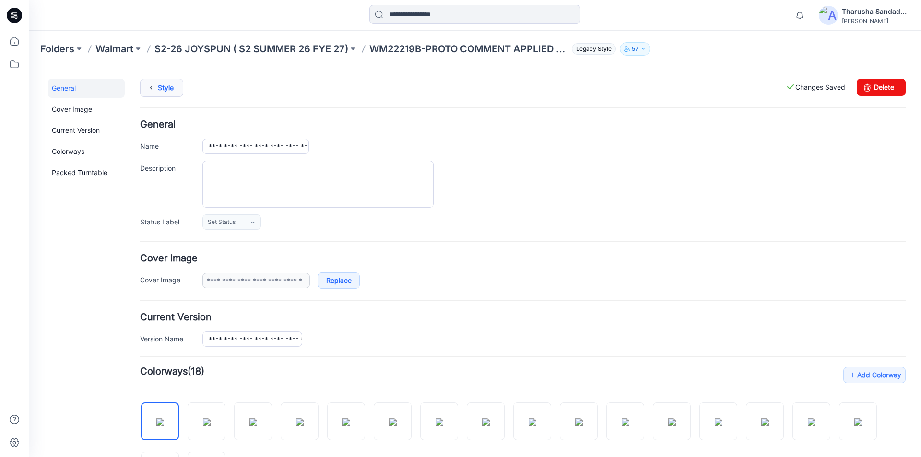
click at [165, 90] on link "Style" at bounding box center [161, 88] width 43 height 18
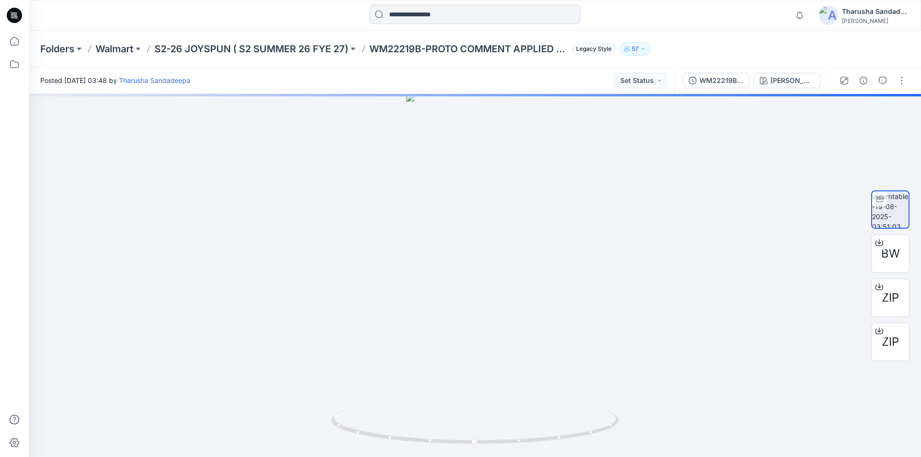
click at [22, 23] on div at bounding box center [14, 15] width 31 height 31
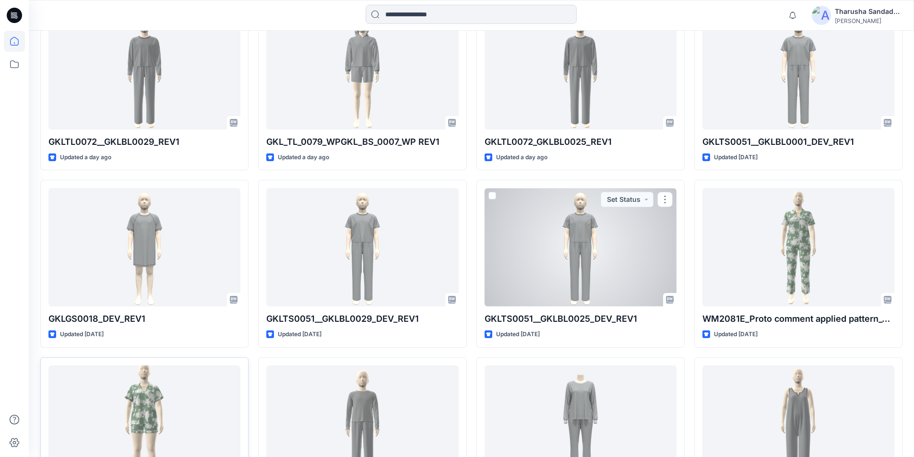
scroll to position [1261, 0]
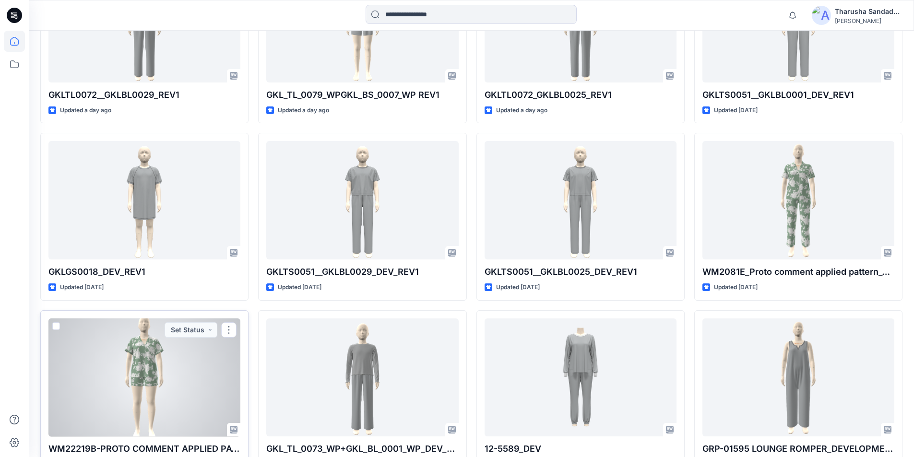
click at [187, 346] on div at bounding box center [144, 377] width 192 height 118
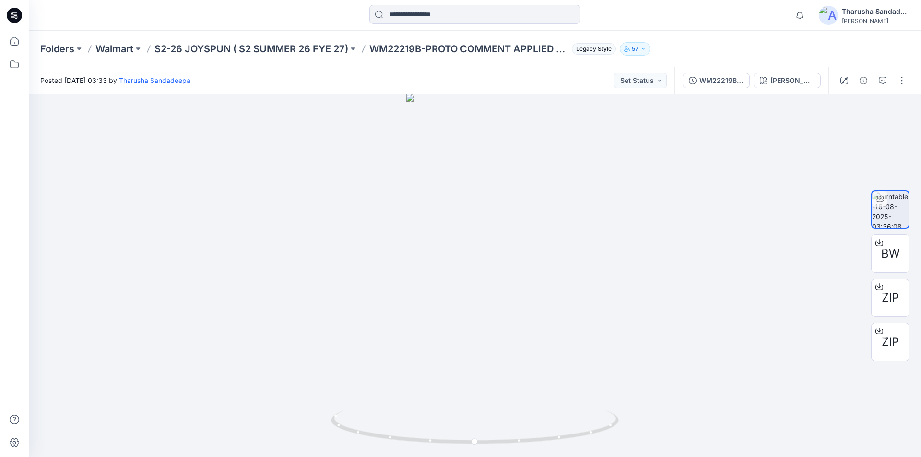
click at [24, 16] on div at bounding box center [14, 15] width 31 height 31
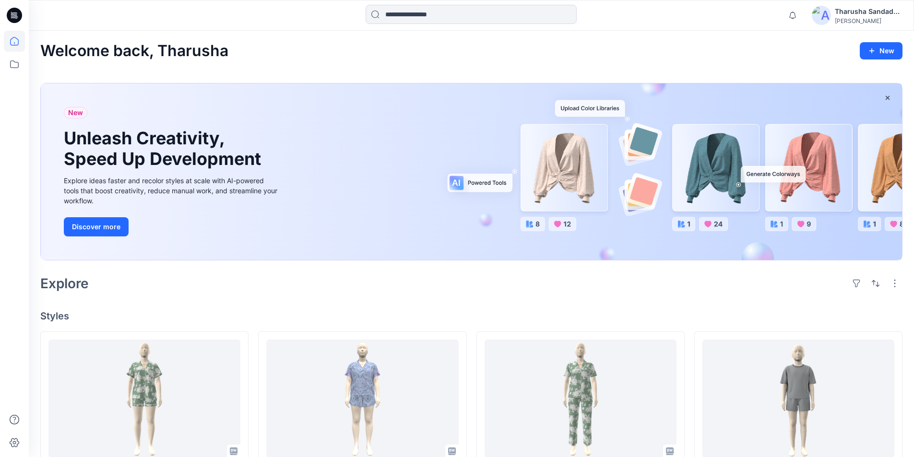
click at [13, 19] on icon at bounding box center [14, 15] width 15 height 15
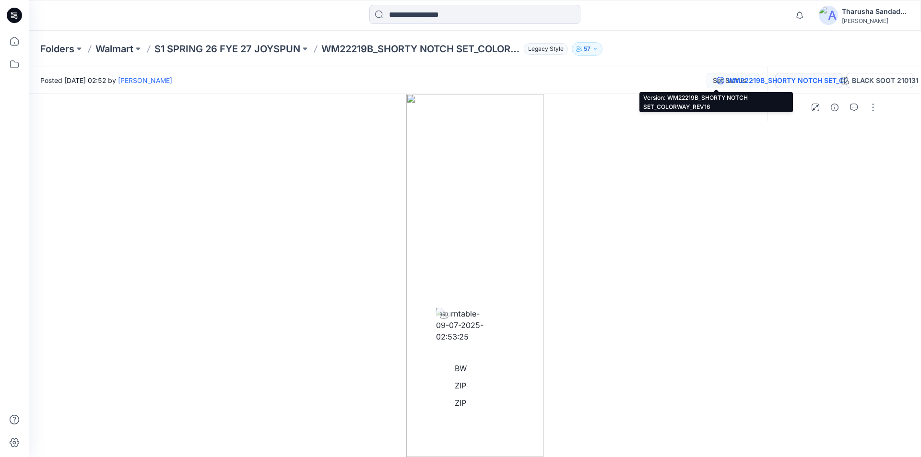
click at [736, 84] on div "WM22219B_SHORTY NOTCH SET_COLORWAY_REV16" at bounding box center [814, 80] width 174 height 11
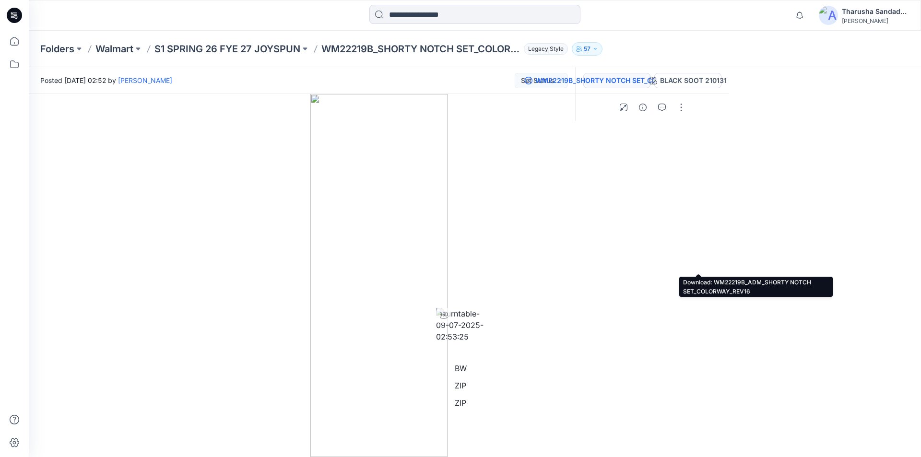
click at [467, 363] on span "BW" at bounding box center [461, 368] width 12 height 10
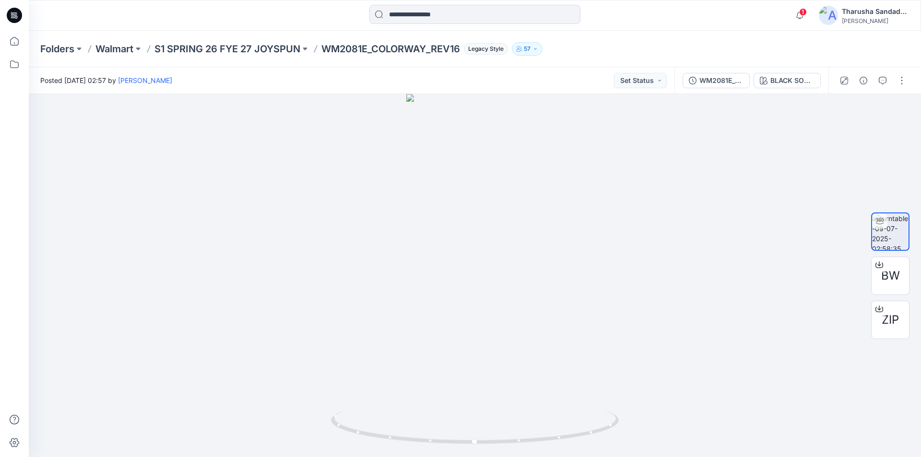
click at [16, 20] on icon at bounding box center [14, 15] width 15 height 15
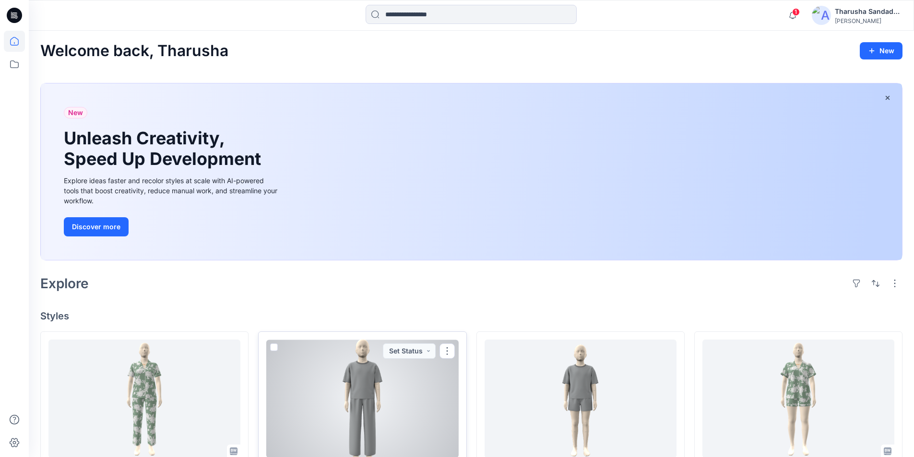
scroll to position [48, 0]
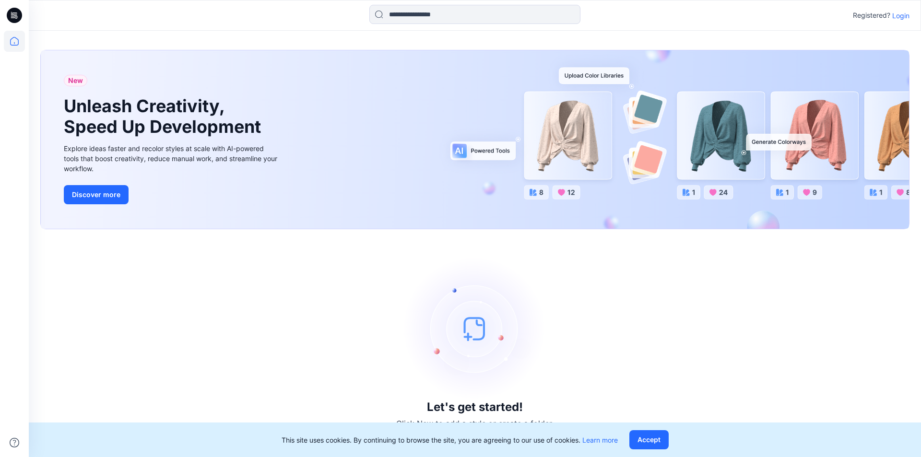
click at [903, 16] on p "Login" at bounding box center [900, 16] width 17 height 10
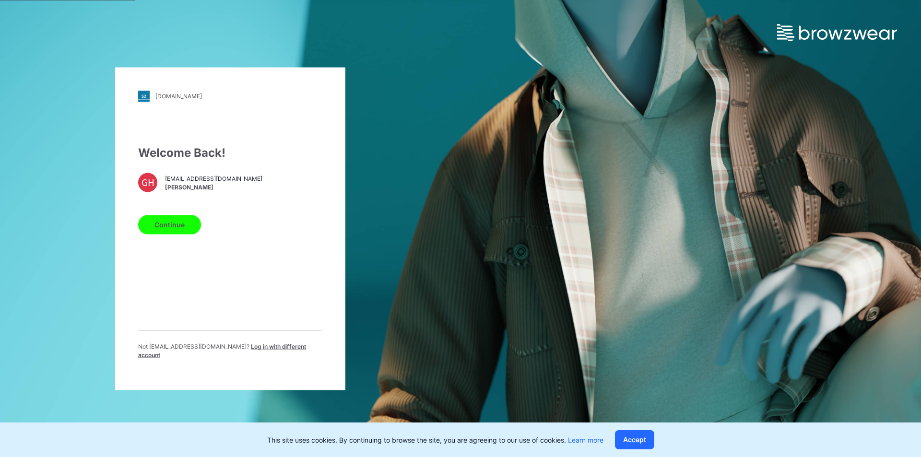
click at [176, 233] on button "Continue" at bounding box center [169, 224] width 63 height 19
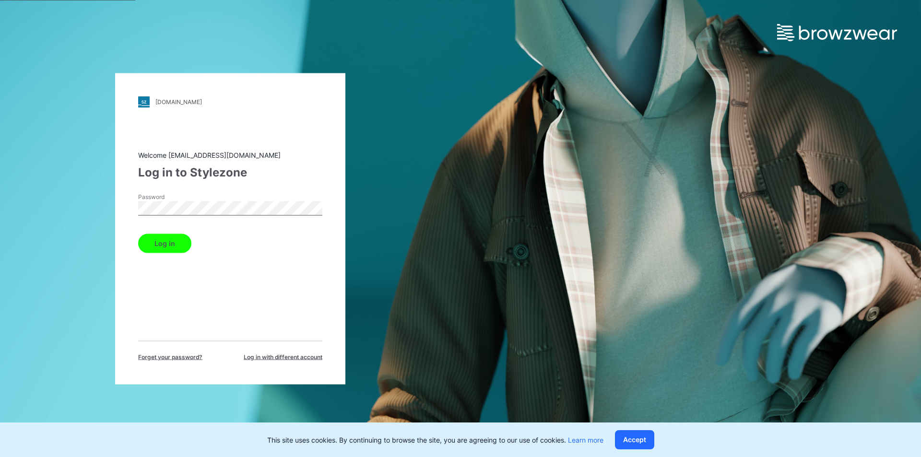
click at [178, 244] on button "Log in" at bounding box center [164, 243] width 53 height 19
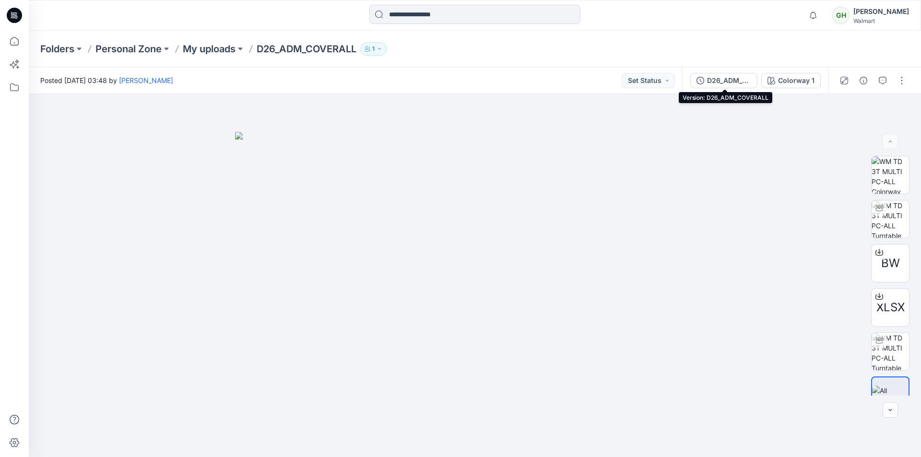
click at [744, 82] on div "D26_ADM_COVERALL" at bounding box center [729, 80] width 44 height 11
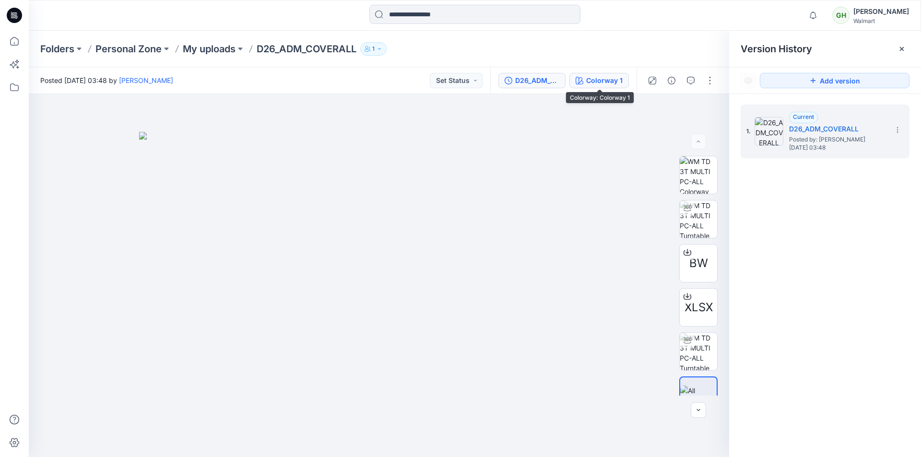
drag, startPoint x: 612, startPoint y: 81, endPoint x: 596, endPoint y: 84, distance: 16.3
click at [609, 80] on div "Colorway 1" at bounding box center [604, 80] width 36 height 11
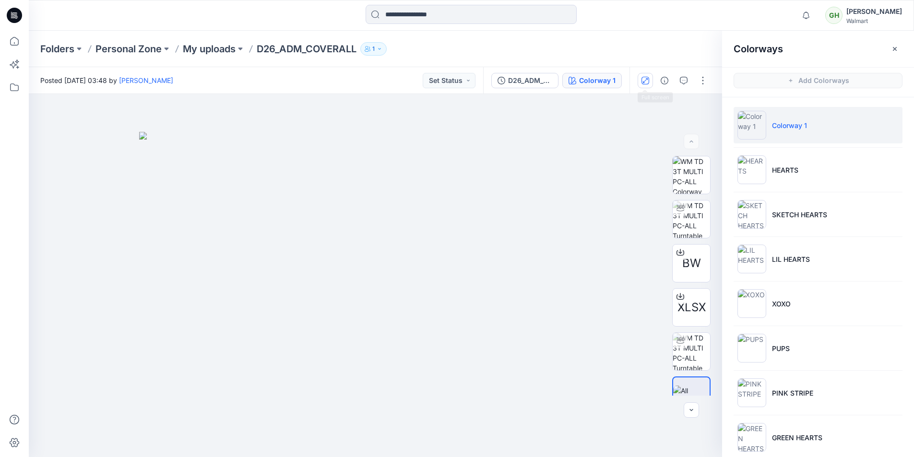
click at [644, 79] on icon "button" at bounding box center [645, 81] width 8 height 8
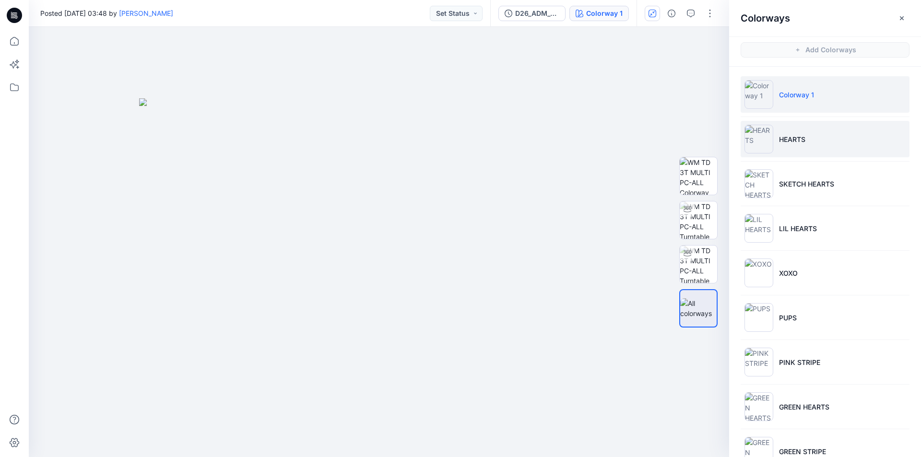
click at [771, 152] on img at bounding box center [758, 139] width 29 height 29
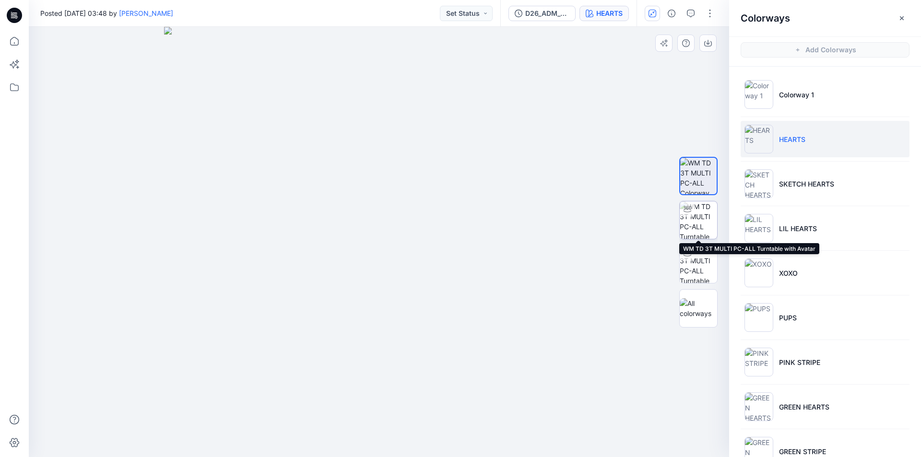
click at [700, 223] on img at bounding box center [698, 219] width 37 height 37
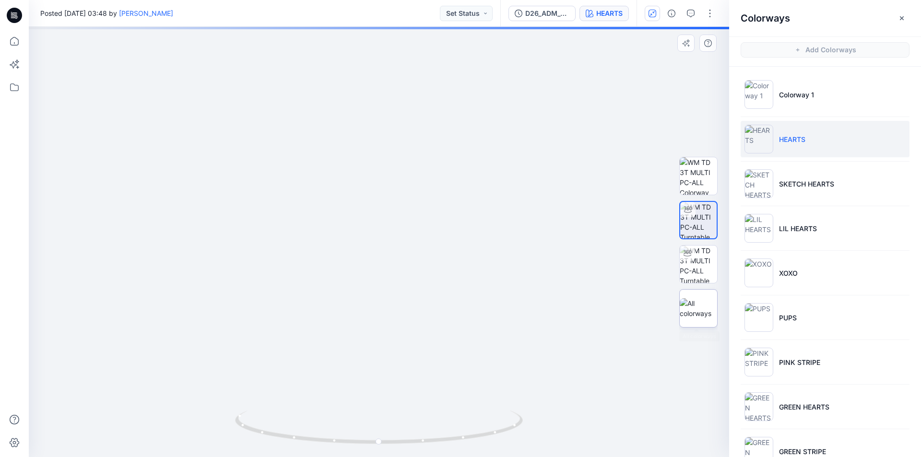
click at [702, 308] on img at bounding box center [698, 308] width 37 height 20
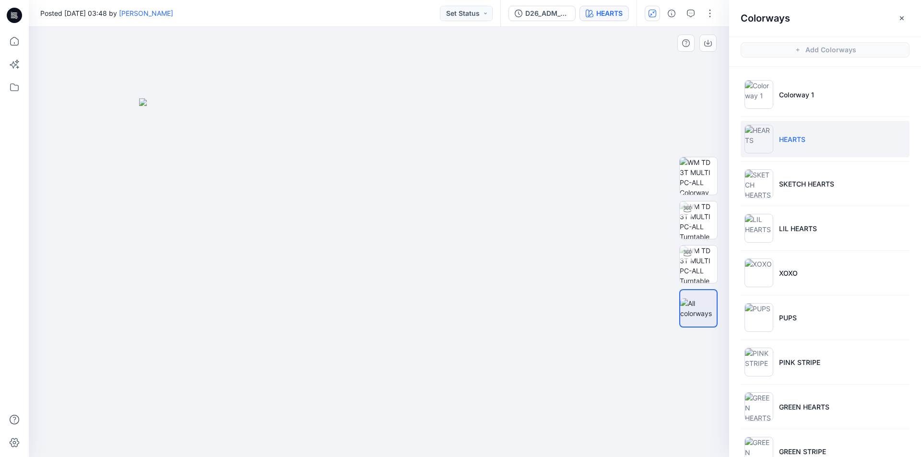
click at [304, 29] on div at bounding box center [379, 242] width 700 height 430
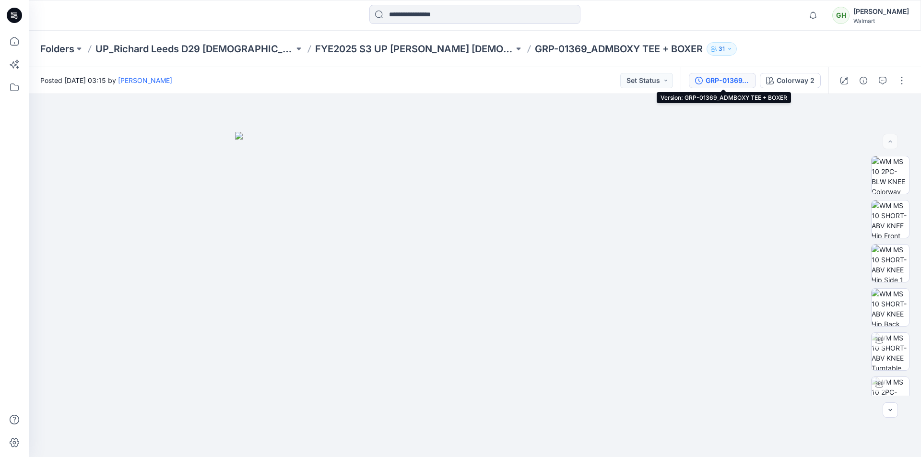
click at [722, 79] on div "GRP-01369_ADMBOXY TEE + BOXER" at bounding box center [727, 80] width 44 height 11
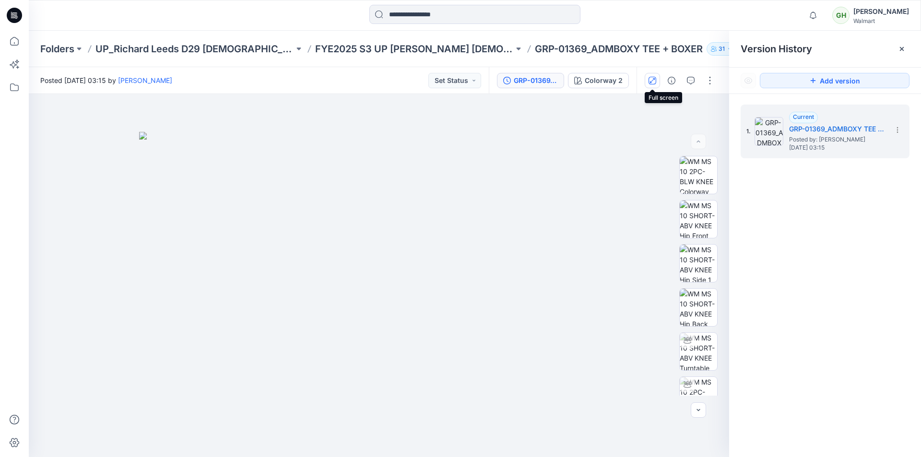
click at [654, 81] on icon "button" at bounding box center [652, 81] width 8 height 8
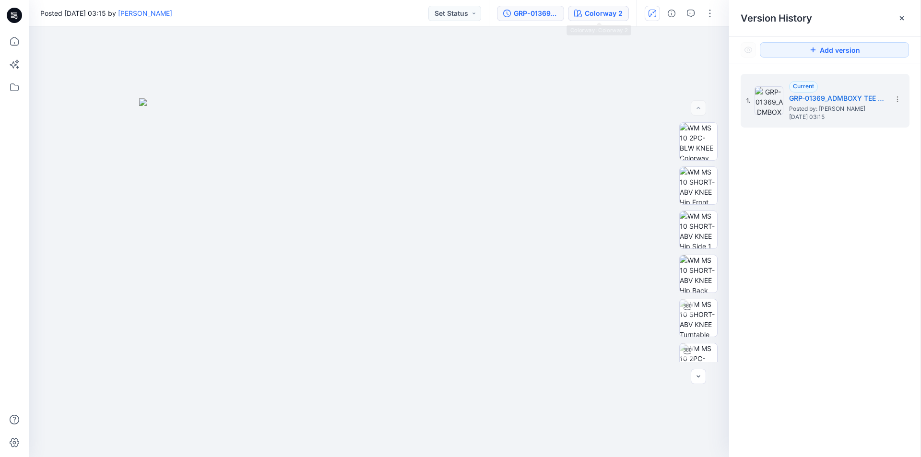
click at [611, 17] on div "Colorway 2" at bounding box center [604, 13] width 38 height 11
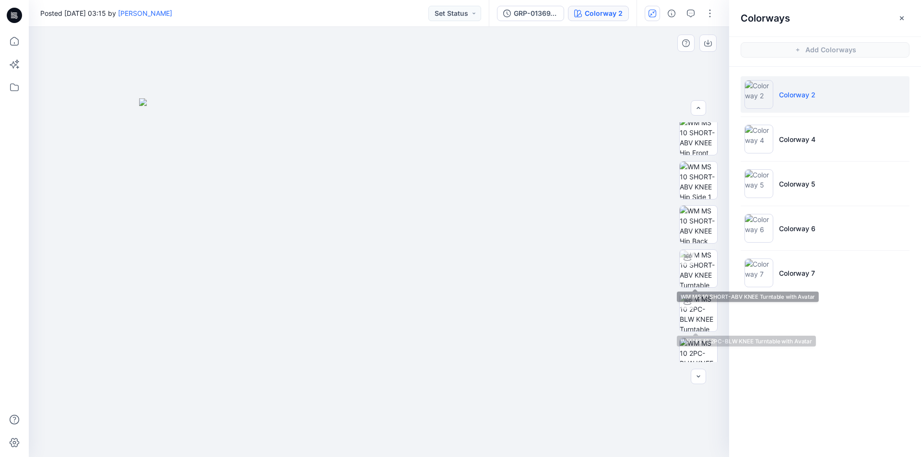
scroll to position [144, 0]
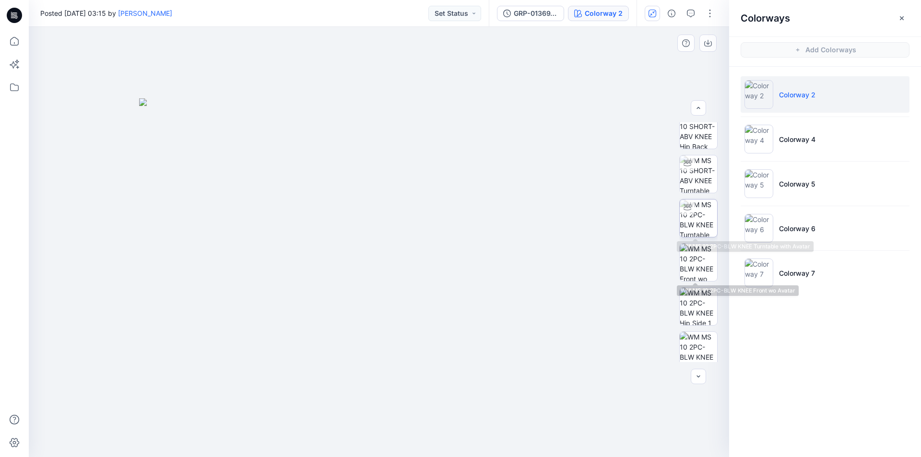
click at [686, 225] on img at bounding box center [698, 217] width 37 height 37
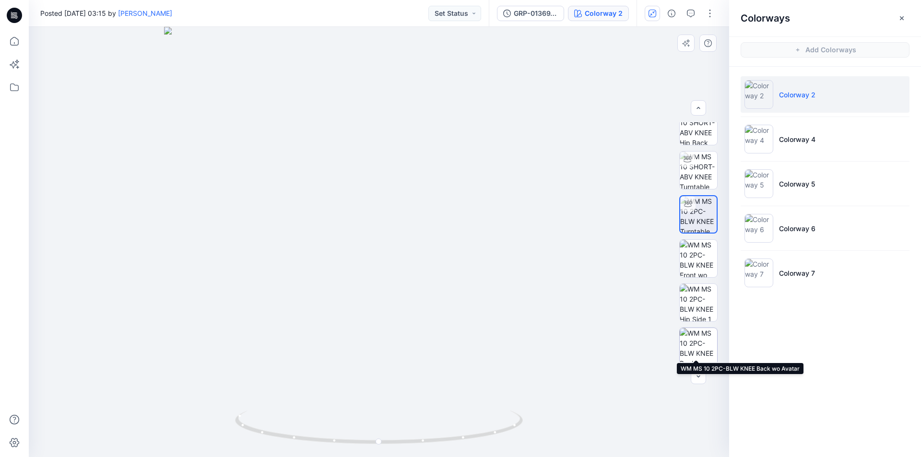
scroll to position [196, 0]
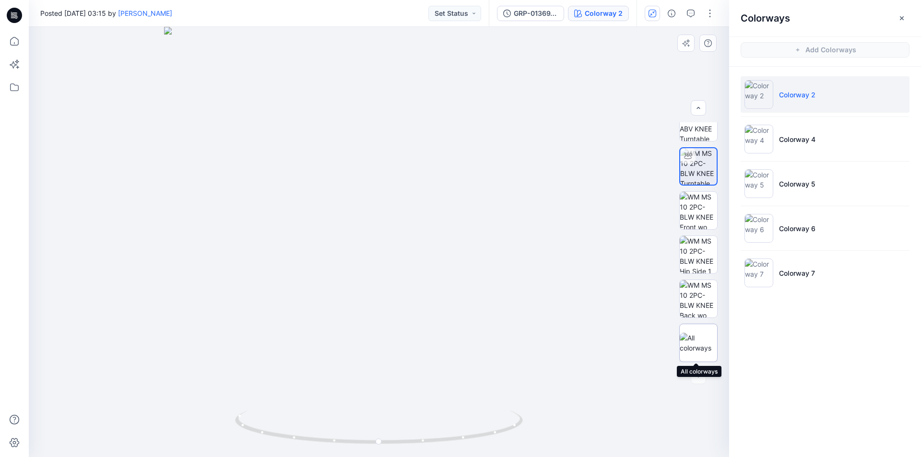
click at [701, 347] on img at bounding box center [698, 343] width 37 height 20
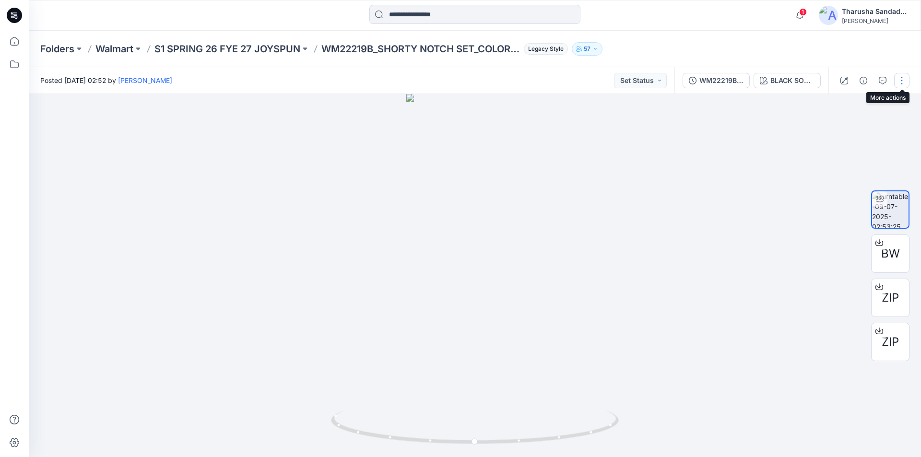
click at [902, 76] on button "button" at bounding box center [901, 80] width 15 height 15
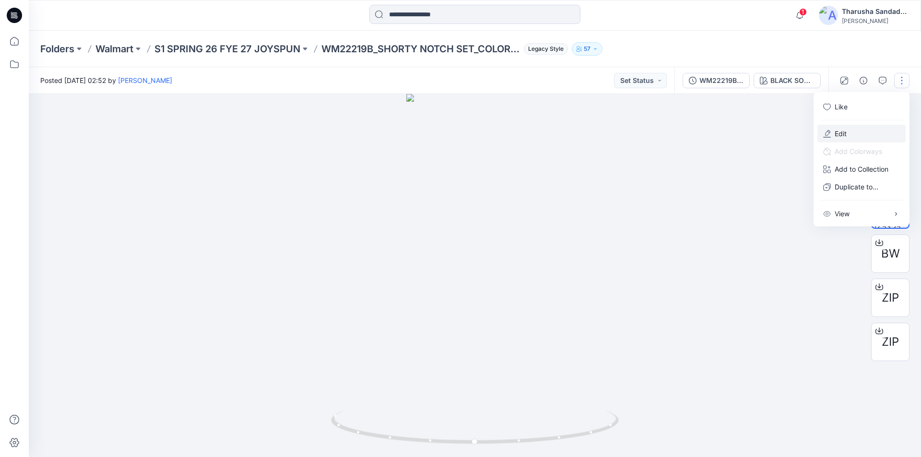
click at [855, 135] on button "Edit" at bounding box center [861, 134] width 88 height 18
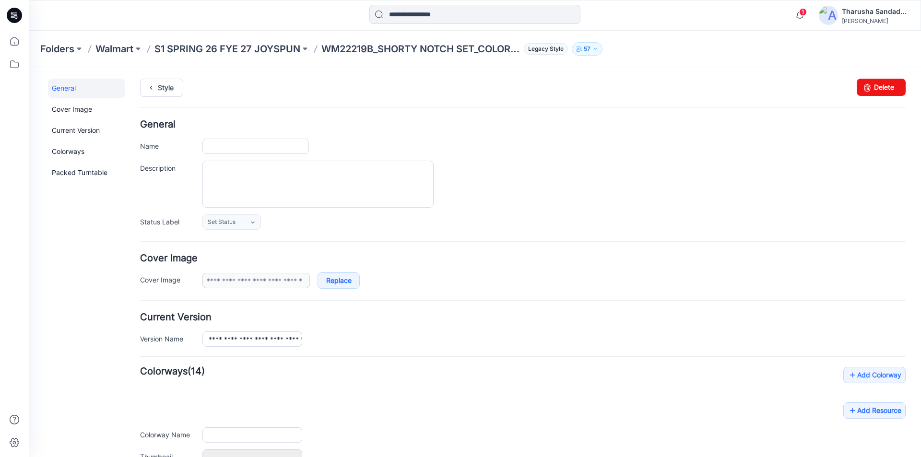
type input "**********"
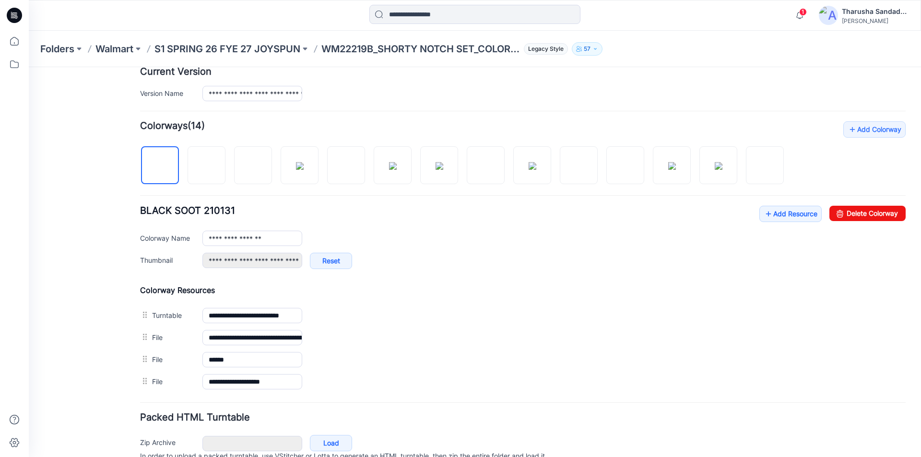
scroll to position [288, 0]
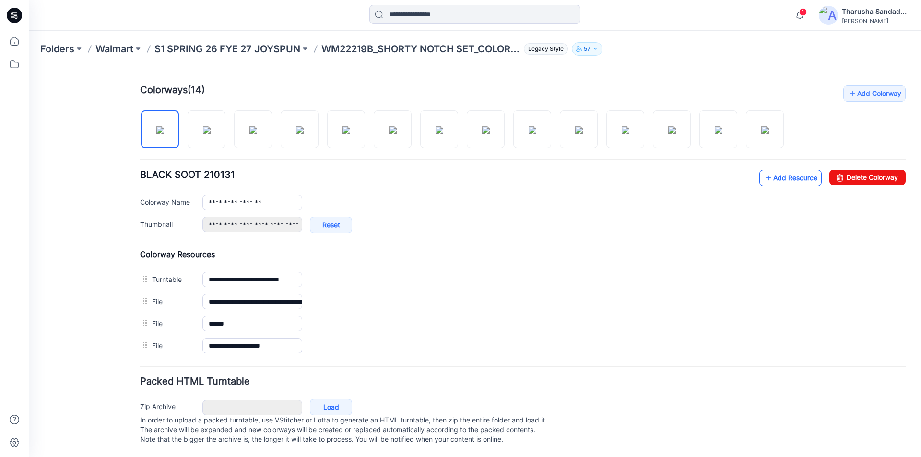
click at [775, 173] on link "Add Resource" at bounding box center [790, 178] width 62 height 16
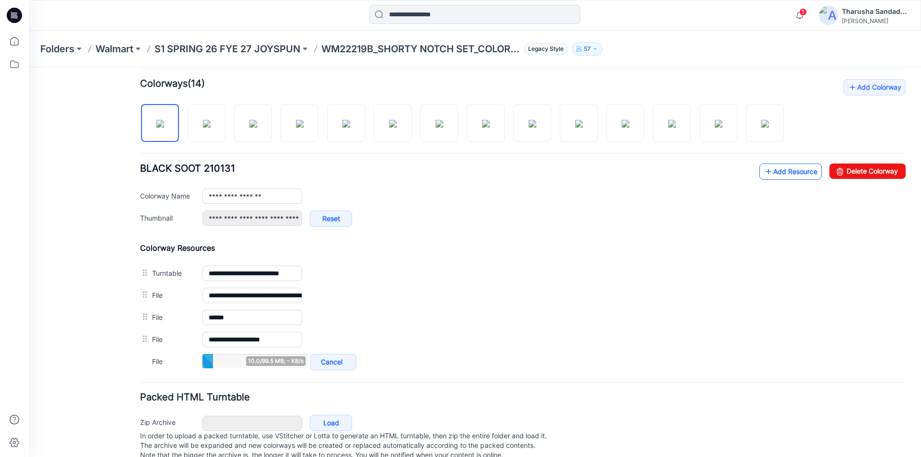
click at [772, 171] on link "Add Resource" at bounding box center [790, 172] width 62 height 16
